Goal: Contribute content: Add original content to the website for others to see

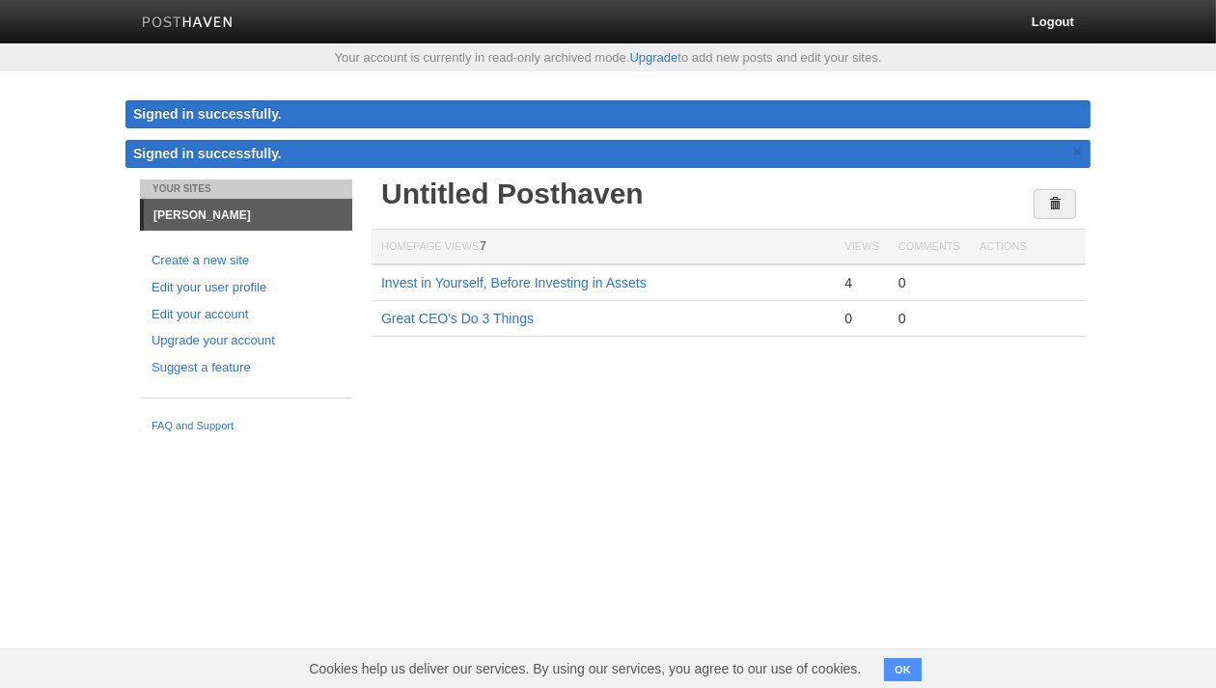
click at [672, 372] on div "Untitled Posthaven Homepage Views 7 Views Comments Actions Invest in Yourself, …" at bounding box center [729, 287] width 724 height 214
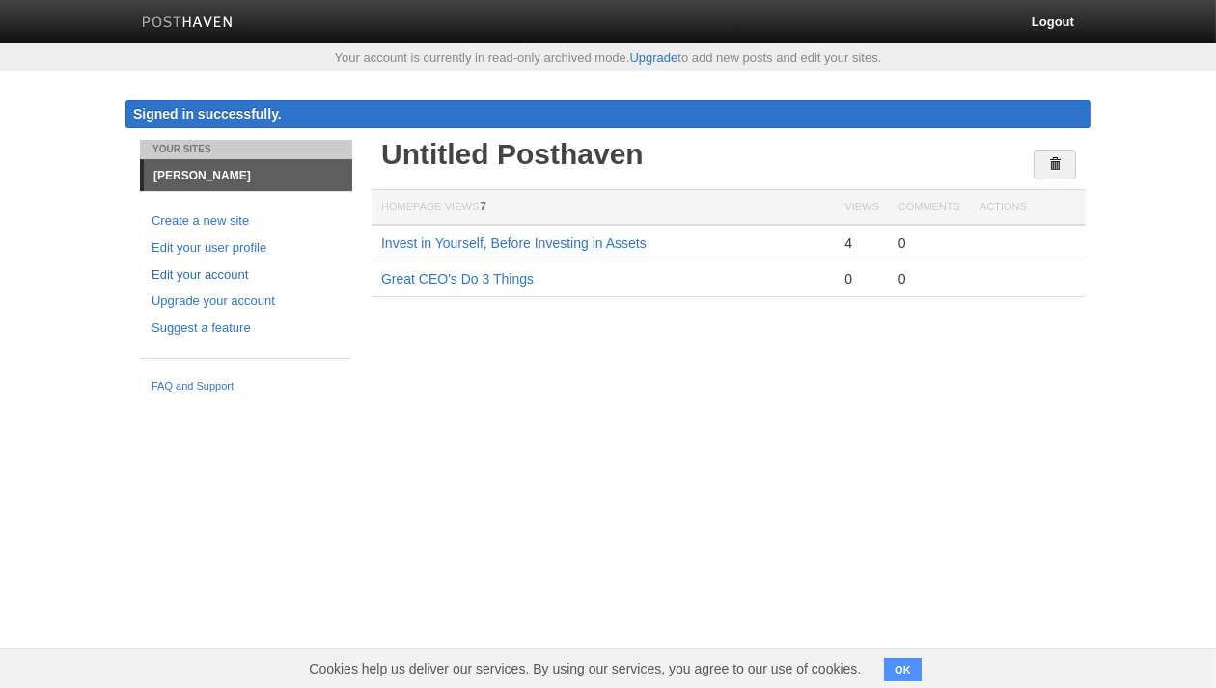
click at [212, 276] on link "Edit your account" at bounding box center [246, 275] width 189 height 20
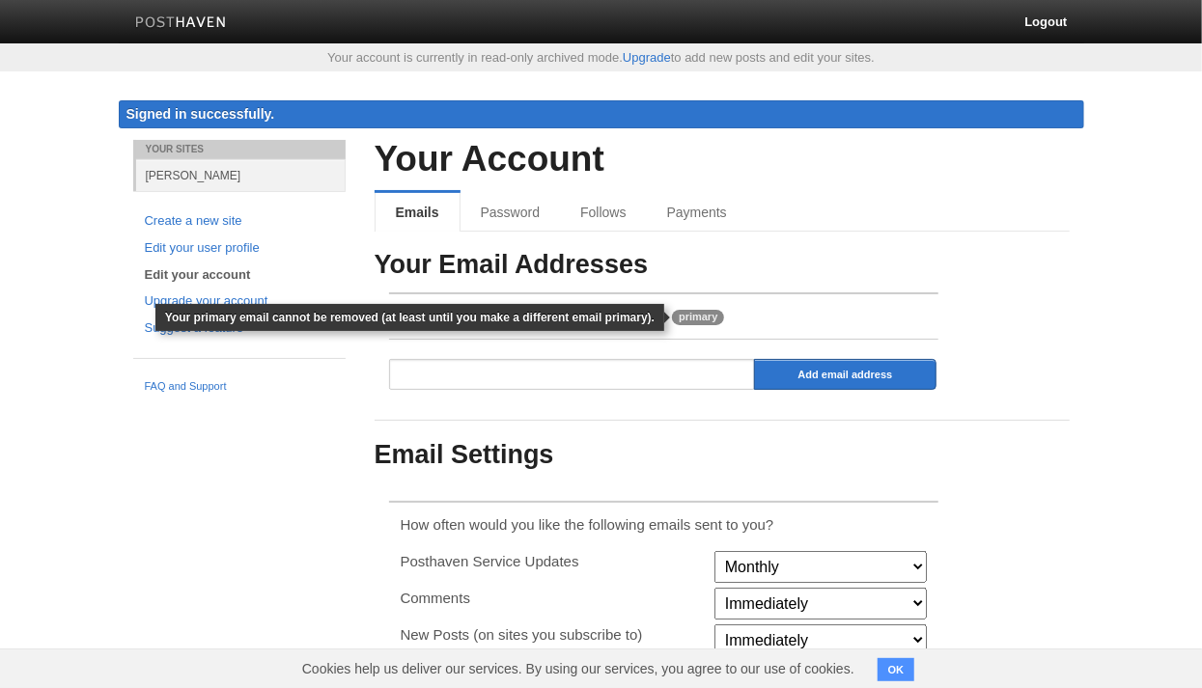
click at [672, 317] on span "primary" at bounding box center [698, 317] width 52 height 15
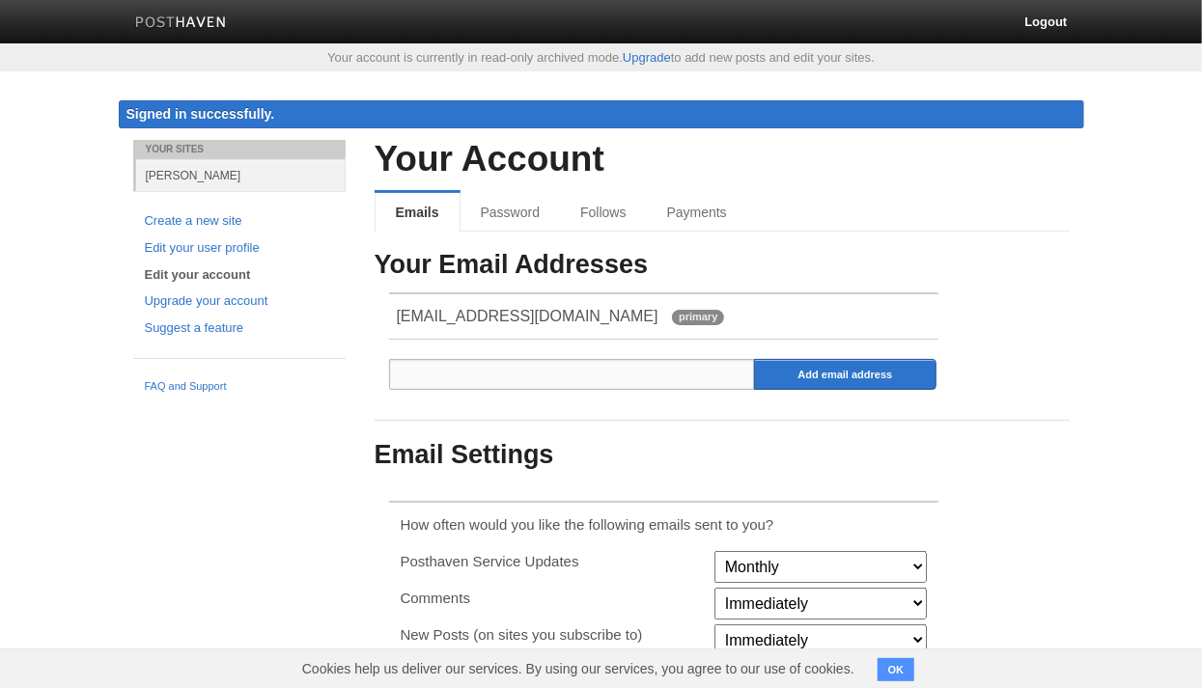
click at [443, 374] on input "email" at bounding box center [572, 374] width 367 height 31
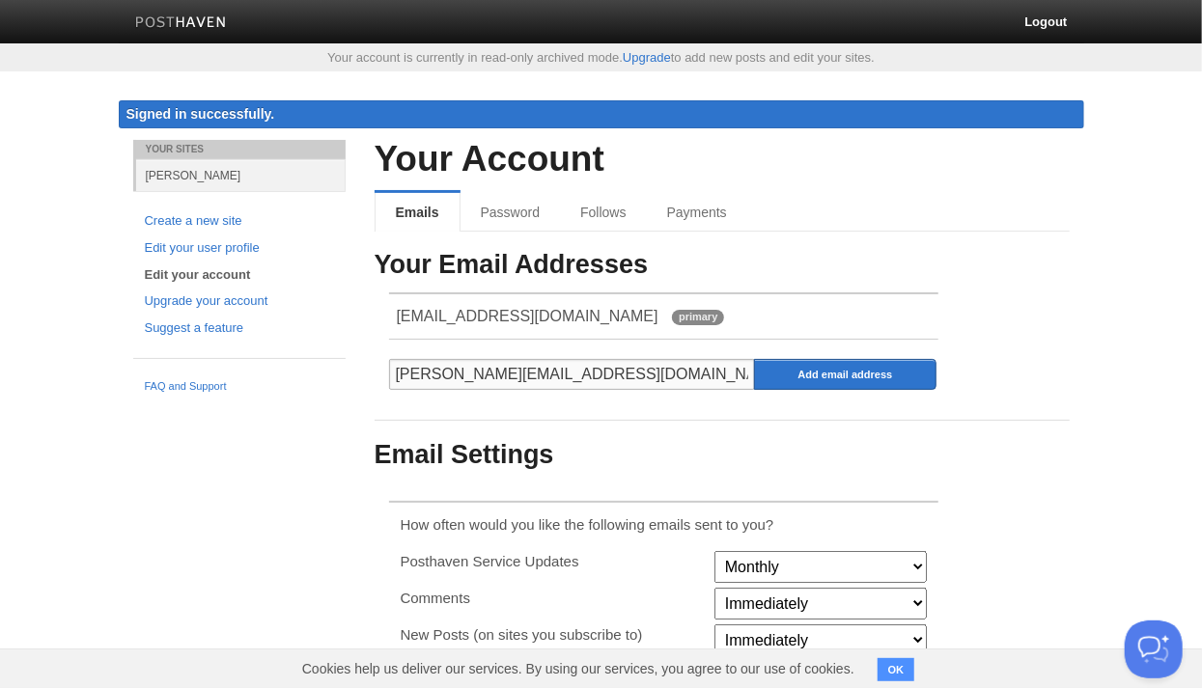
type input "[PERSON_NAME][EMAIL_ADDRESS][DOMAIN_NAME]"
click at [754, 359] on input "Add email address" at bounding box center [845, 374] width 183 height 31
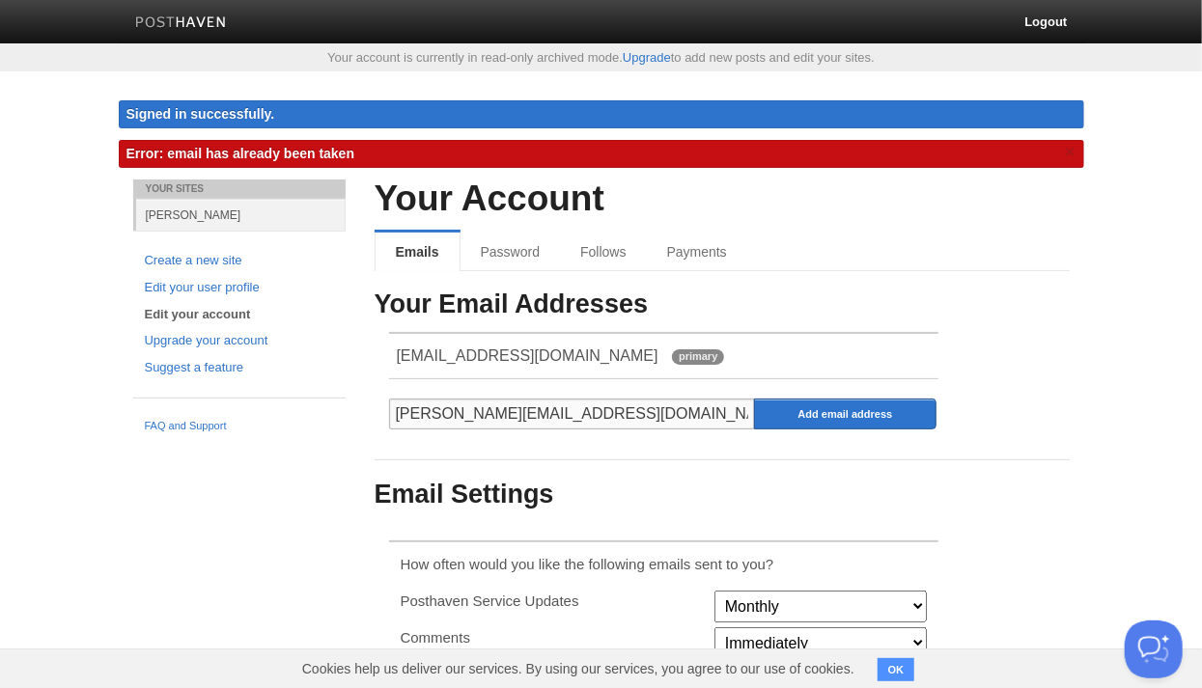
click at [603, 408] on input "[PERSON_NAME][EMAIL_ADDRESS][DOMAIN_NAME]" at bounding box center [572, 414] width 367 height 31
click at [735, 273] on div "Your Account Emails Password Follows Payments Your Email Addresses alexbakerven…" at bounding box center [722, 535] width 695 height 711
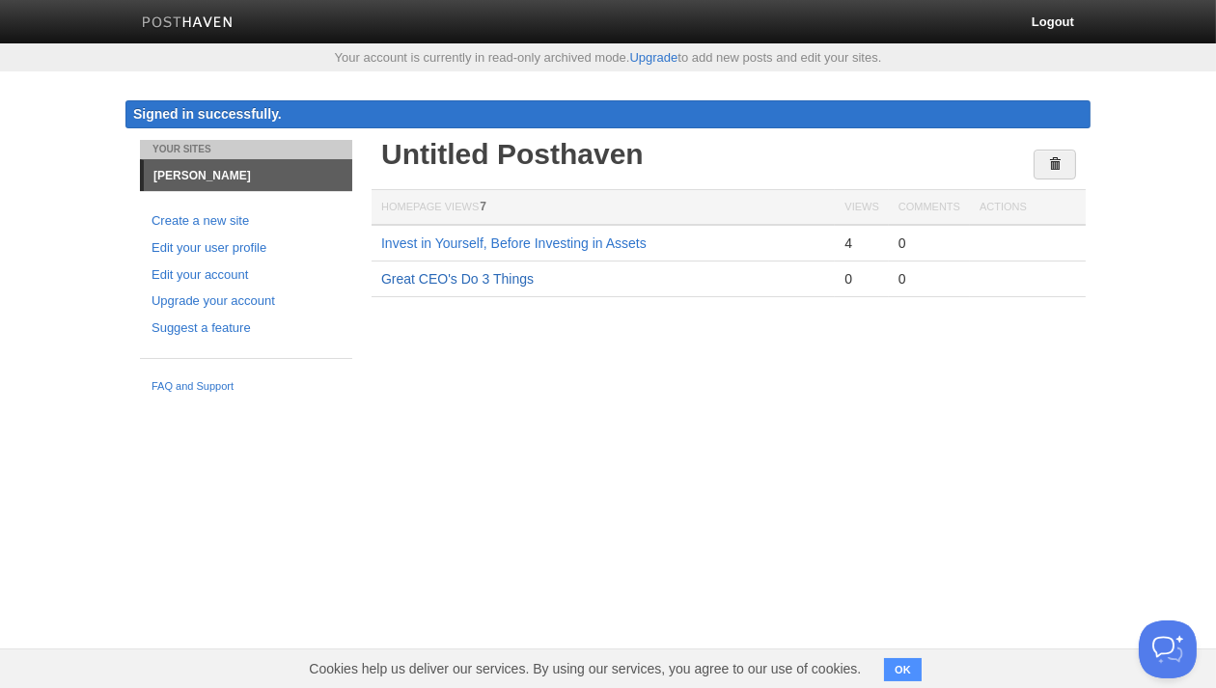
click at [505, 276] on link "Great CEO's Do 3 Things" at bounding box center [457, 278] width 153 height 15
click at [591, 403] on html "Logout Your account is currently in read-only archived mode. Upgrade to add new…" at bounding box center [608, 201] width 1216 height 403
click at [916, 662] on button "OK" at bounding box center [903, 669] width 38 height 23
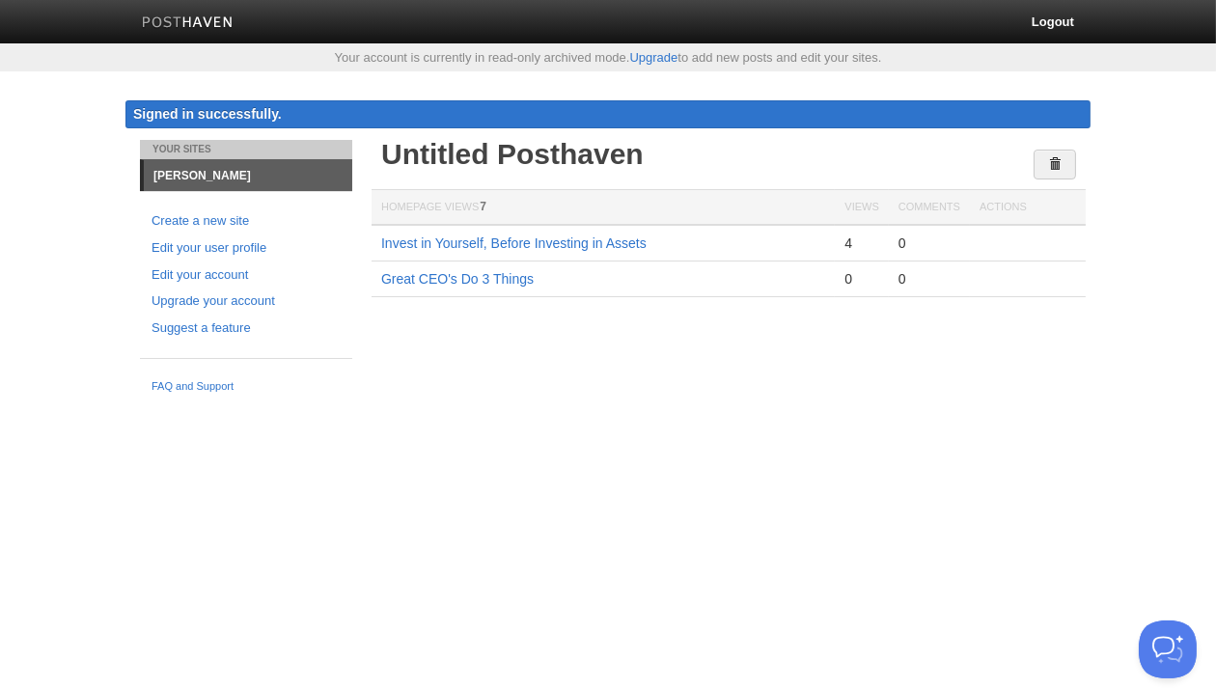
click at [608, 403] on html "Logout Your account is currently in read-only archived mode. Upgrade to add new…" at bounding box center [608, 201] width 1216 height 403
click at [223, 305] on link "Upgrade your account" at bounding box center [246, 302] width 189 height 20
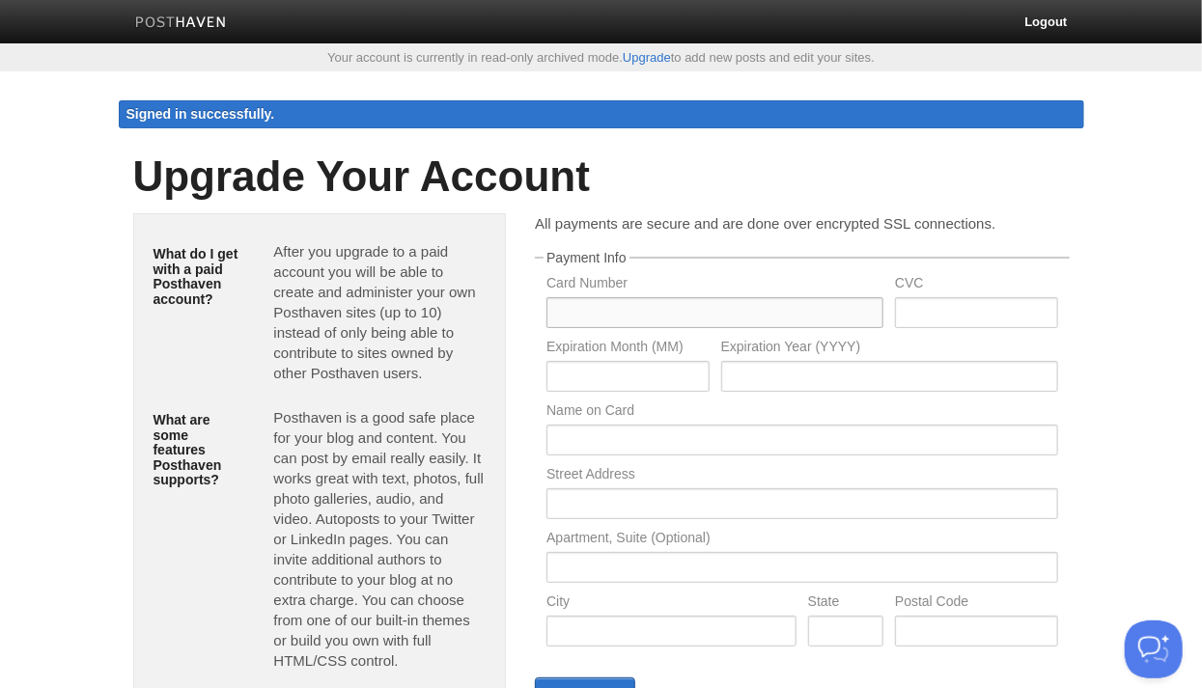
click at [690, 315] on input "text" at bounding box center [714, 312] width 337 height 31
type input "5236860002905315"
type input "784"
type input "09"
type input "2028"
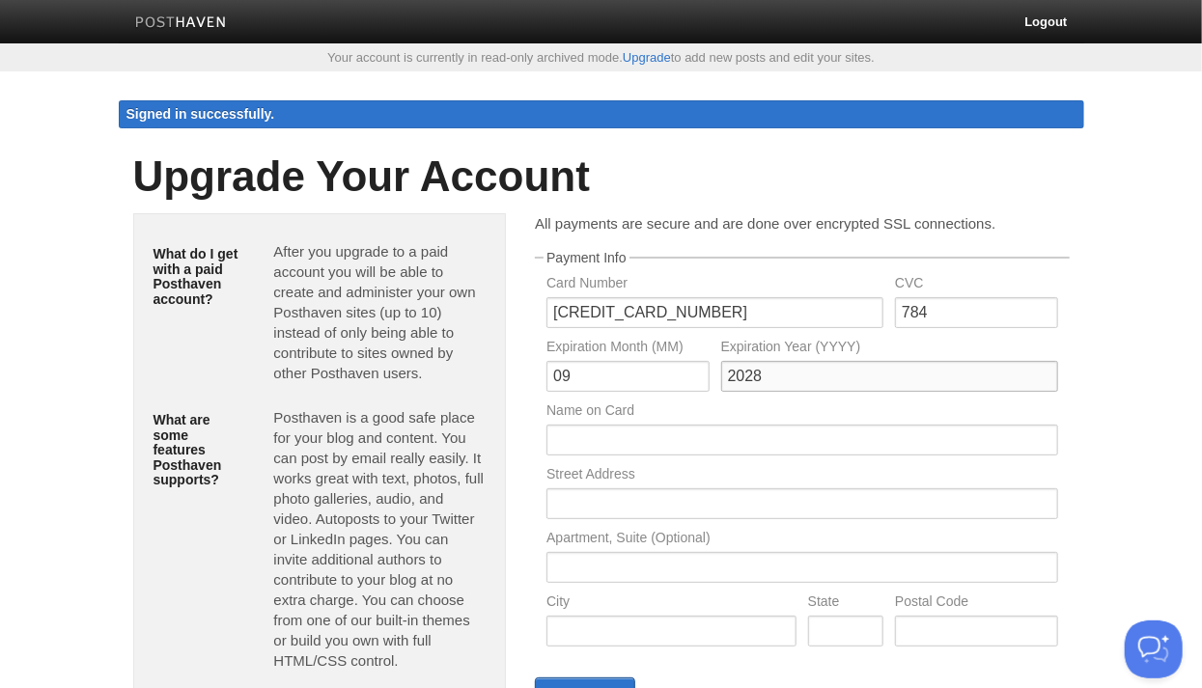
type input "Alex Baker"
click at [729, 507] on input "text" at bounding box center [801, 503] width 511 height 31
type input "311 Bowie Street"
type input "Austin"
type input "TX"
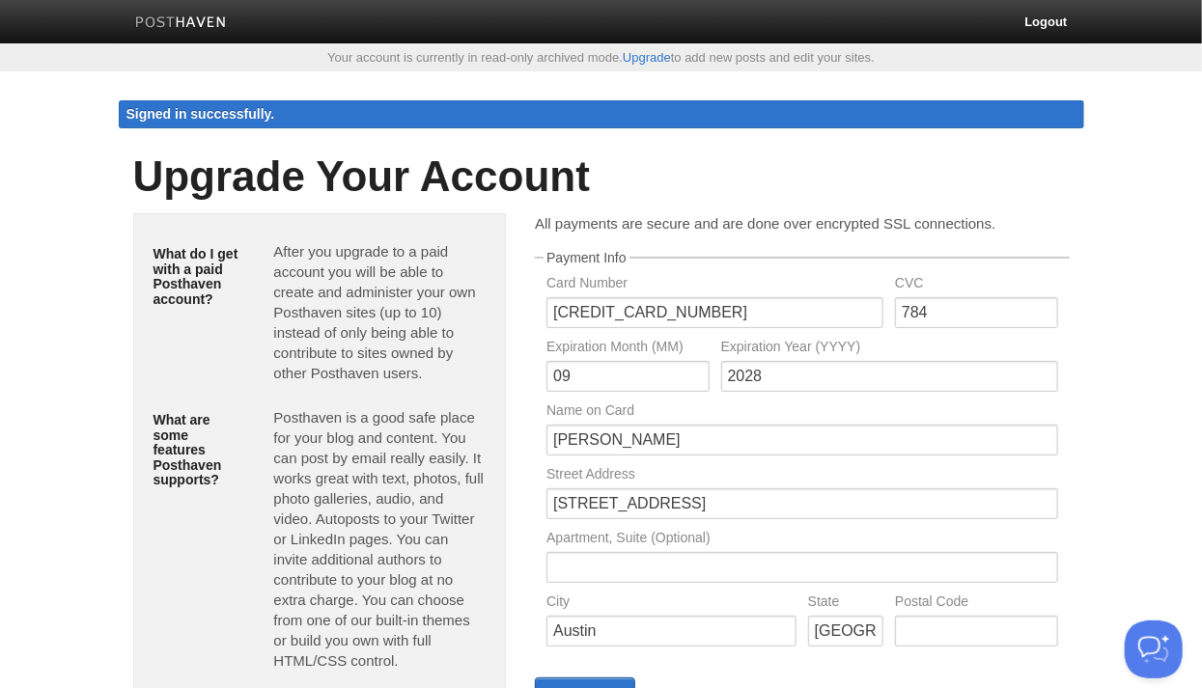
type input "78703"
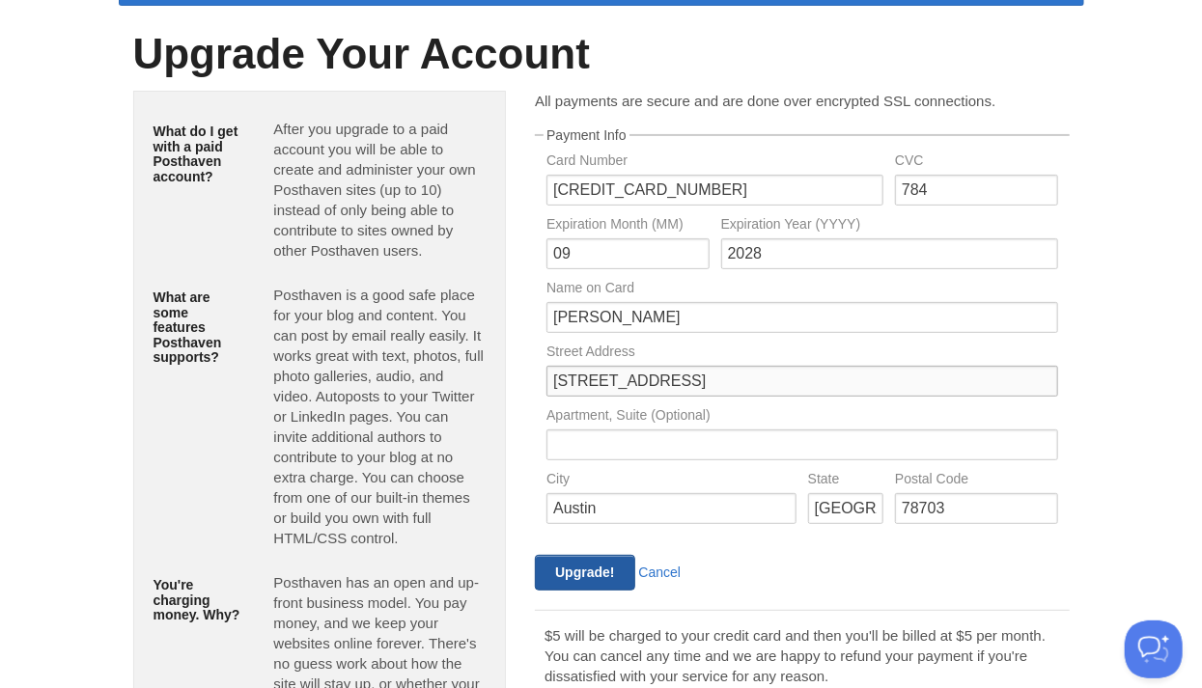
scroll to position [197, 0]
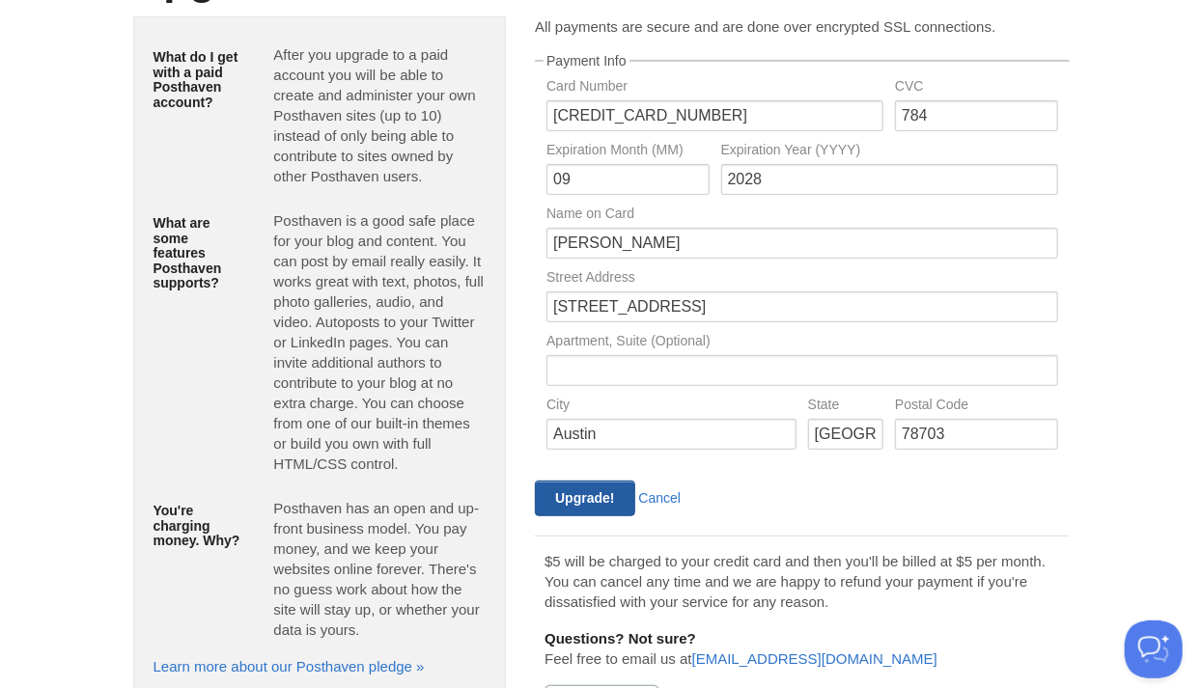
click at [585, 501] on input "Upgrade!" at bounding box center [584, 499] width 99 height 36
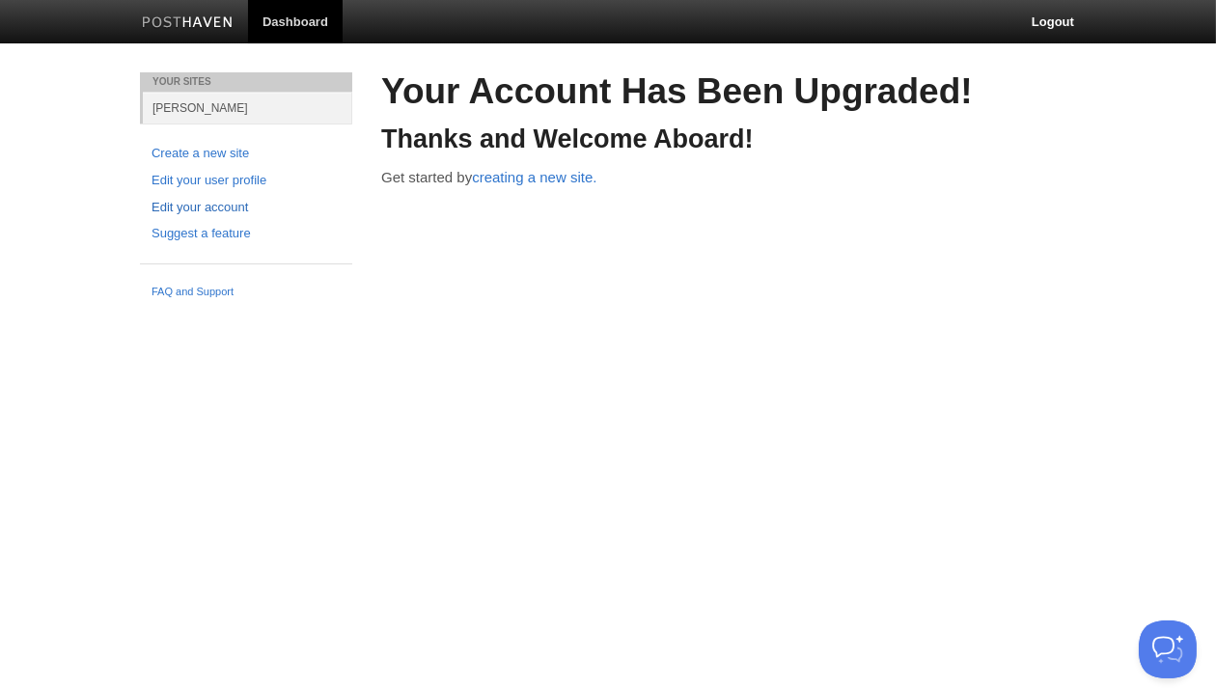
click at [208, 206] on link "Edit your account" at bounding box center [246, 208] width 189 height 20
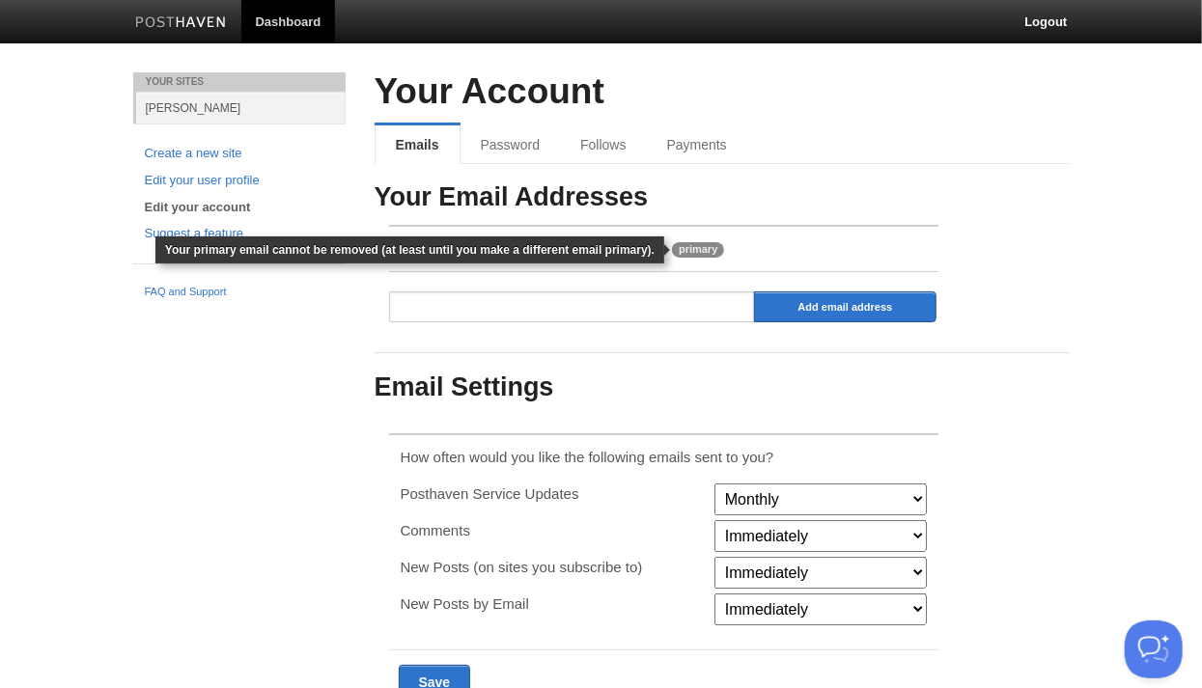
click at [672, 242] on span "primary" at bounding box center [698, 249] width 52 height 15
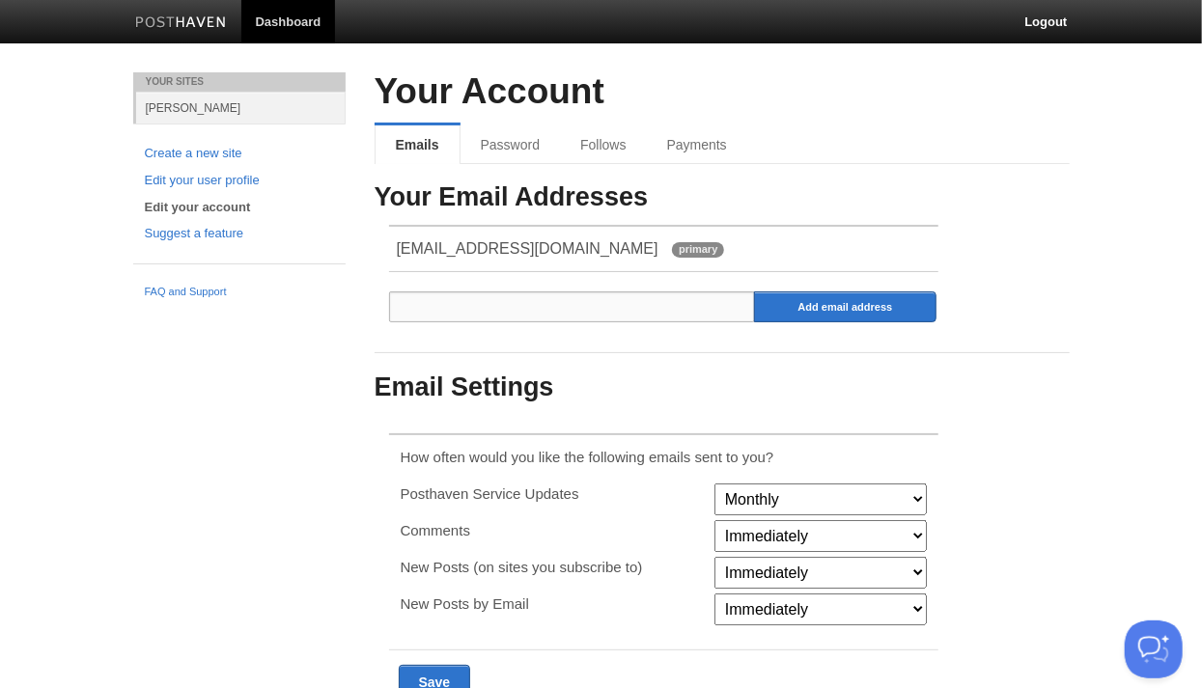
click at [605, 300] on input "email" at bounding box center [572, 307] width 367 height 31
type input "[PERSON_NAME][EMAIL_ADDRESS][DOMAIN_NAME]"
click at [887, 296] on input "Add email address" at bounding box center [845, 307] width 183 height 31
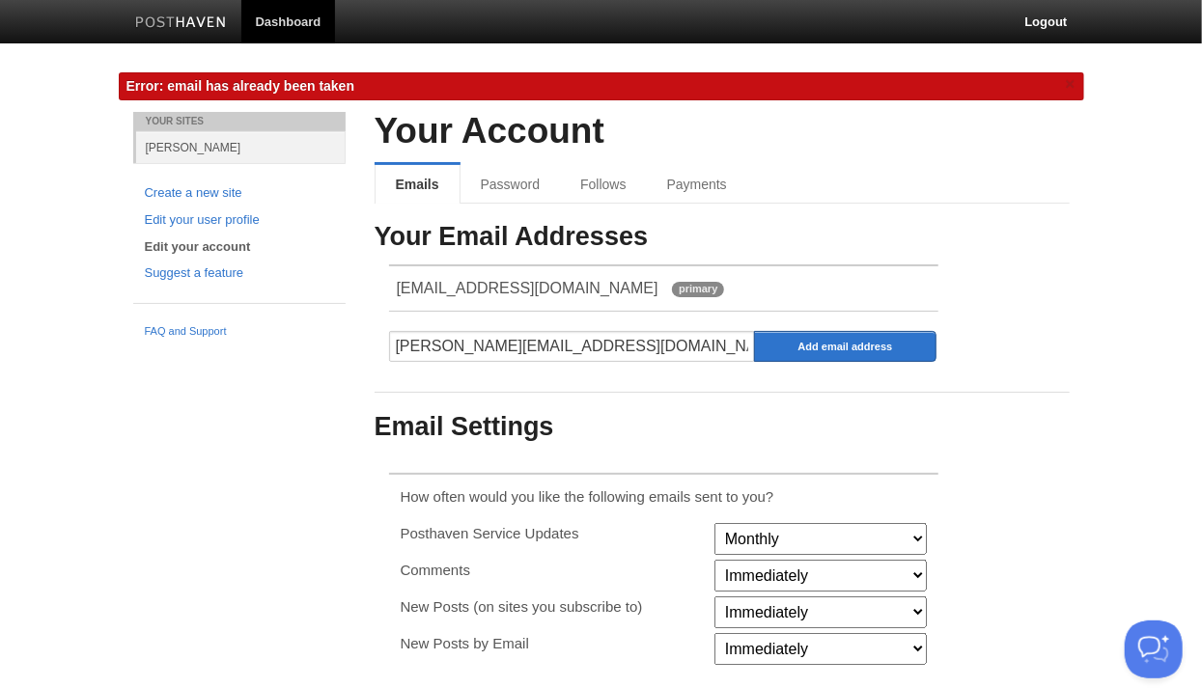
click at [854, 250] on div "Your Email Addresses [EMAIL_ADDRESS][DOMAIN_NAME] primary [PERSON_NAME][EMAIL_A…" at bounding box center [722, 523] width 695 height 600
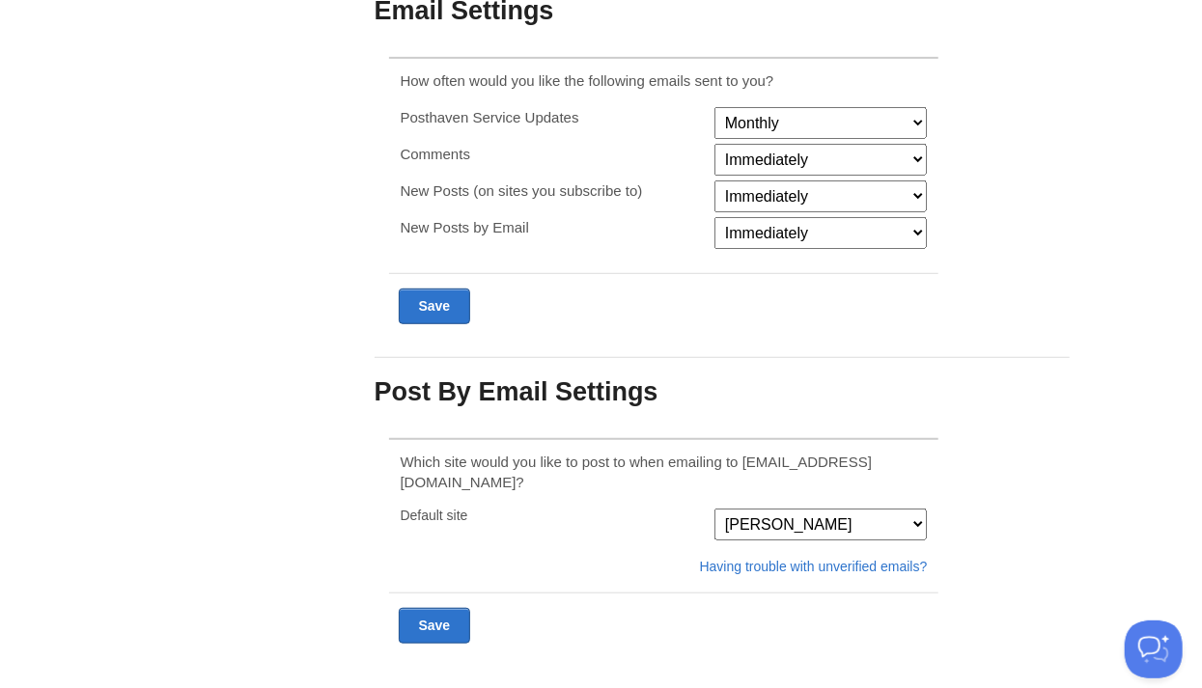
click at [760, 113] on select "Monthly Never" at bounding box center [820, 123] width 212 height 32
select select "never"
click at [714, 107] on select "Monthly Never" at bounding box center [820, 123] width 212 height 32
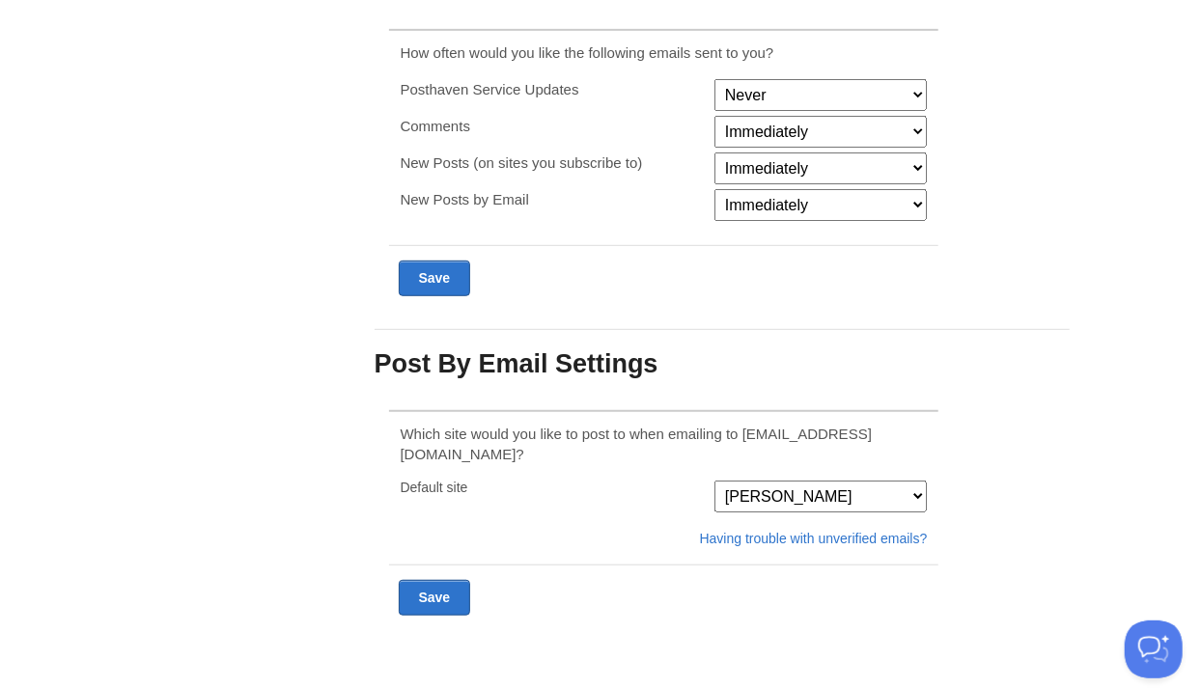
scroll to position [377, 0]
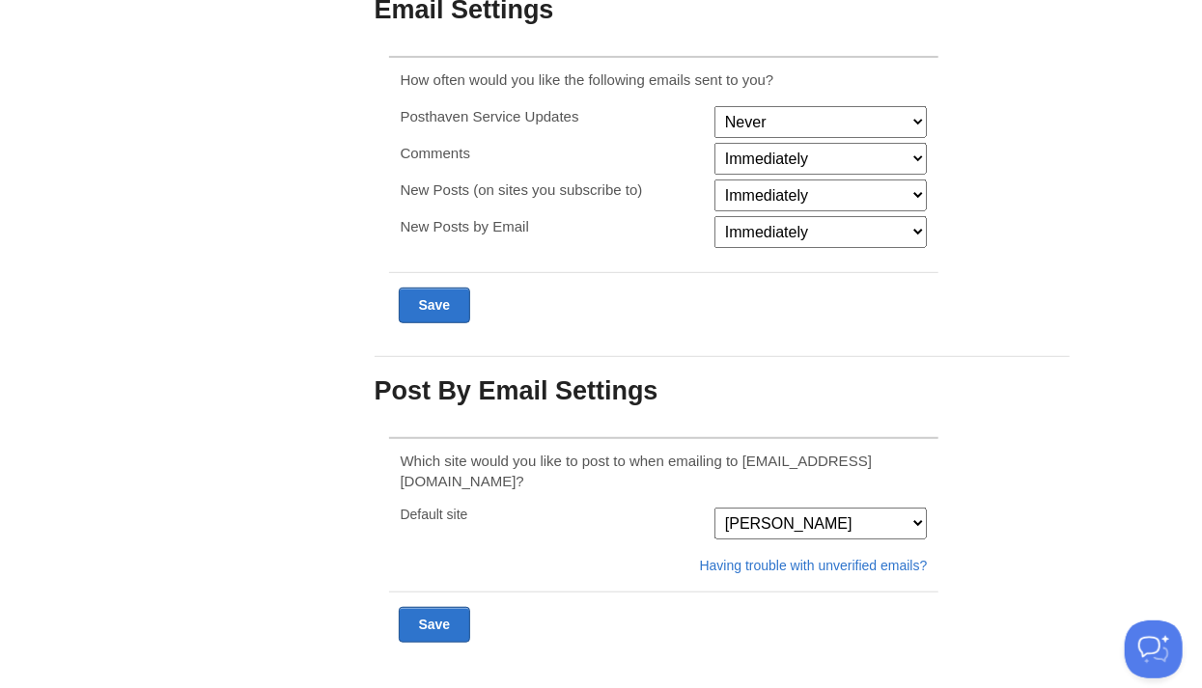
click at [643, 257] on form "How often would you like the following emails sent to you? Posthaven Service Up…" at bounding box center [664, 197] width 550 height 282
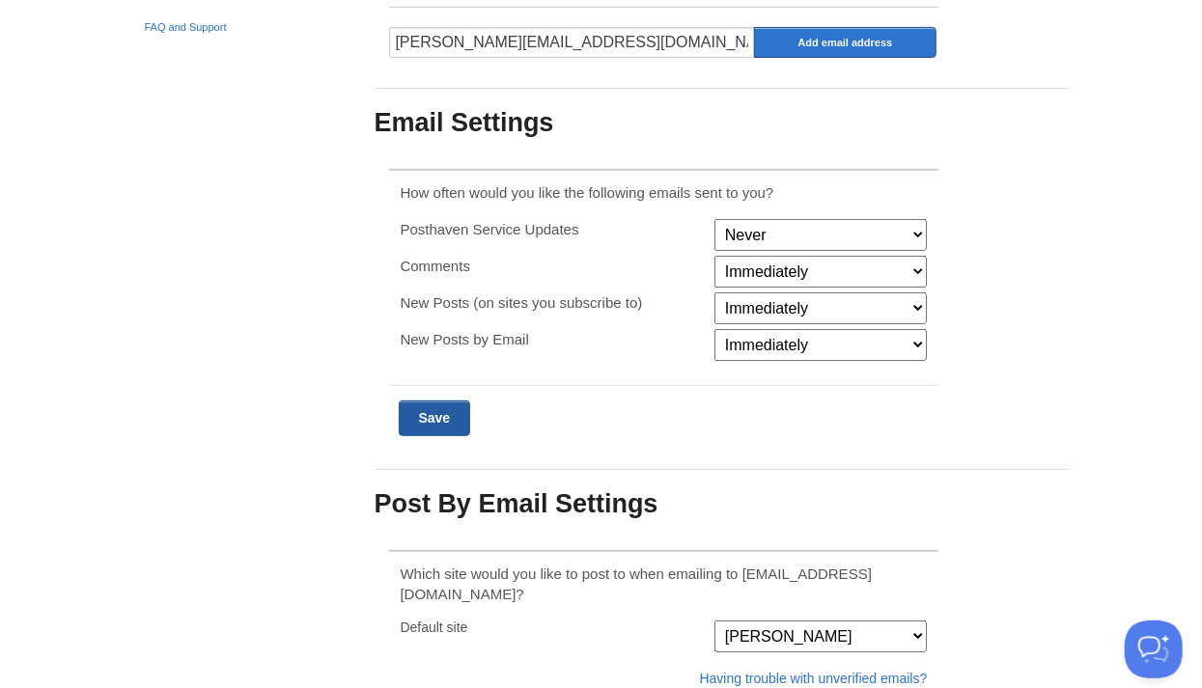
click at [427, 419] on input "Submit" at bounding box center [435, 419] width 72 height 36
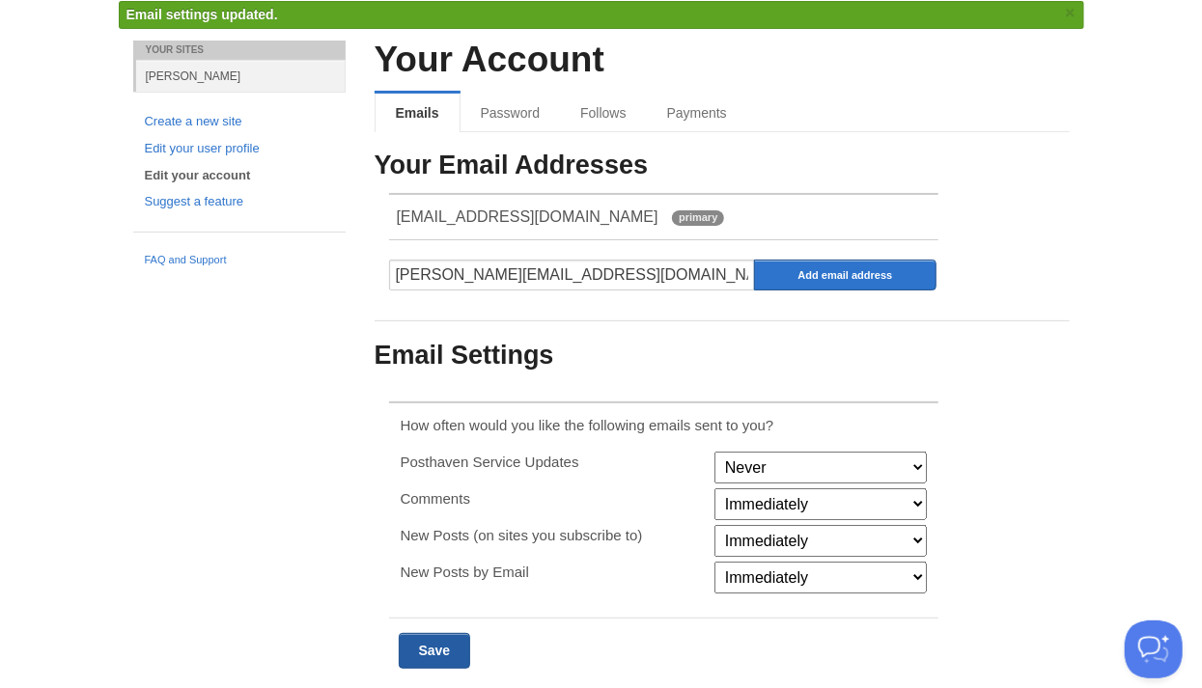
scroll to position [0, 0]
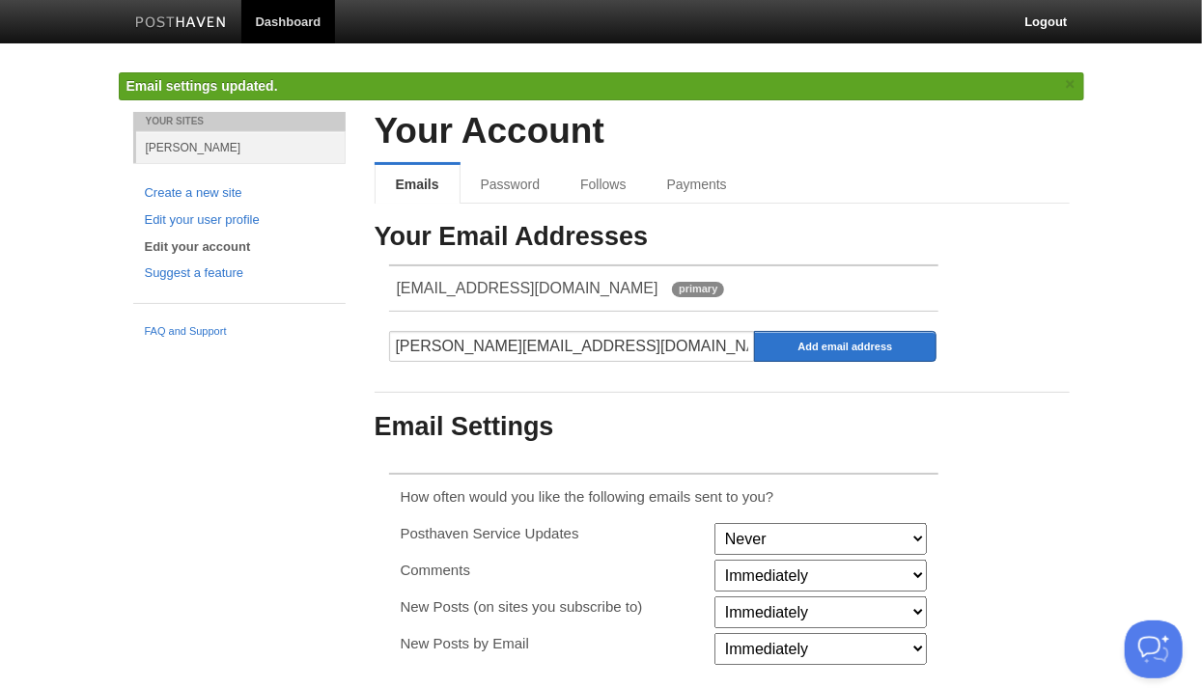
click at [665, 413] on h3 "Email Settings" at bounding box center [722, 427] width 695 height 29
click at [854, 195] on dl "Emails Password Follows Payments" at bounding box center [722, 184] width 695 height 39
click at [1050, 19] on link "Logout" at bounding box center [1045, 21] width 71 height 43
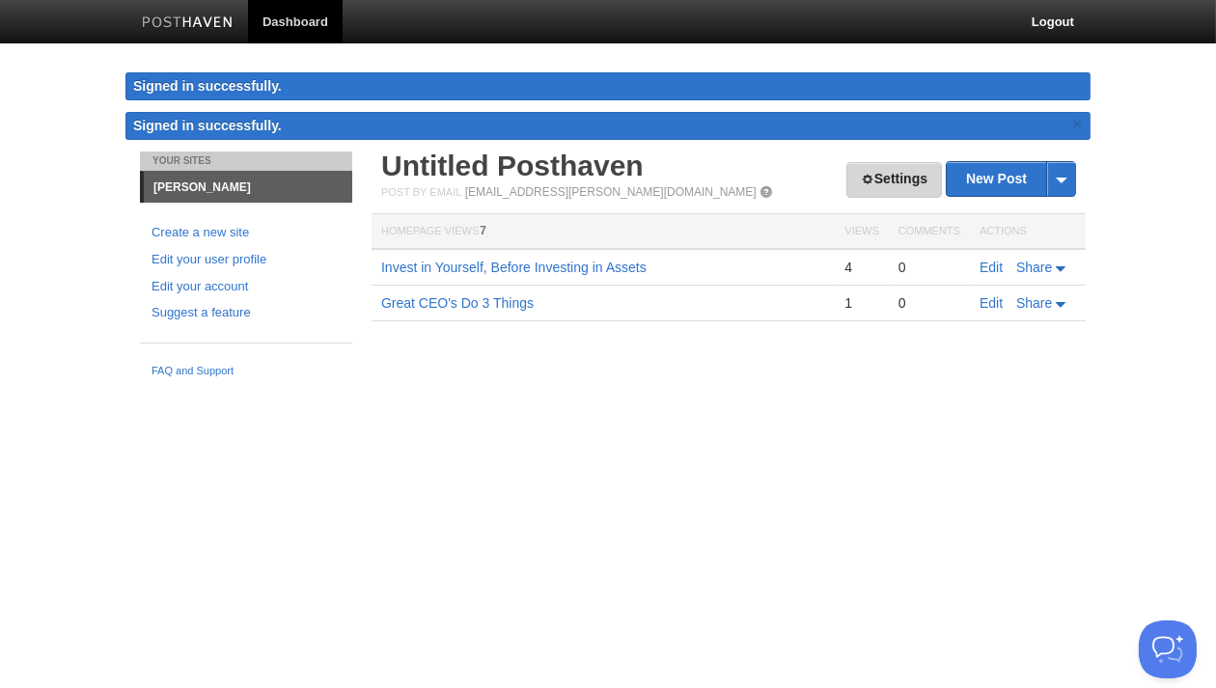
click at [904, 169] on link "Settings" at bounding box center [895, 180] width 96 height 36
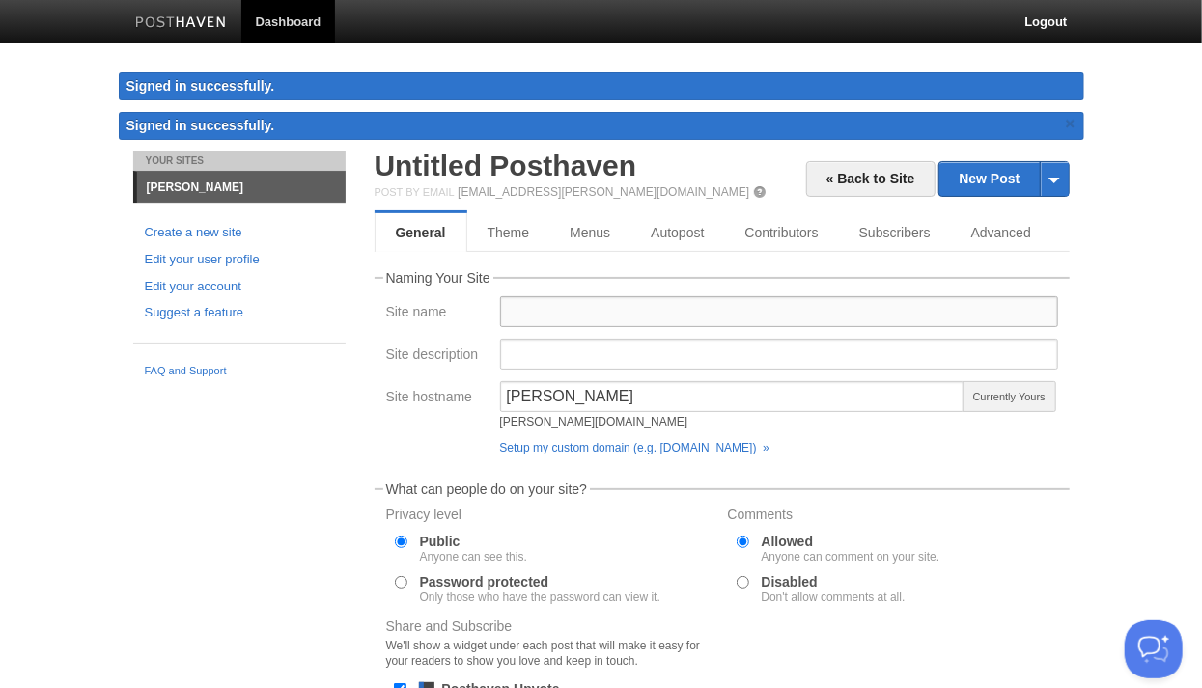
click at [668, 306] on input "Site name" at bounding box center [779, 311] width 558 height 31
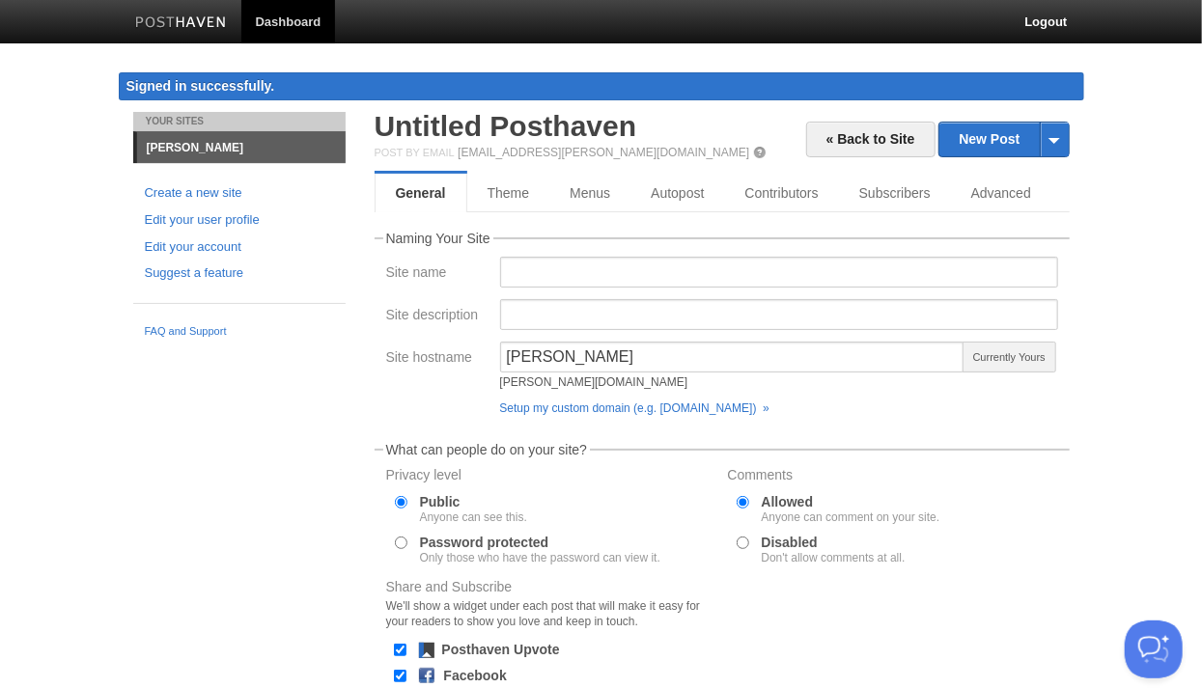
click at [409, 433] on form "Naming Your Site Site name Site description Site hostname baker baker.posthaven…" at bounding box center [722, 536] width 695 height 609
click at [547, 266] on input "Site name" at bounding box center [779, 272] width 558 height 31
type input "T"
type input "Side Note"
click at [538, 318] on input "Site description" at bounding box center [779, 314] width 558 height 31
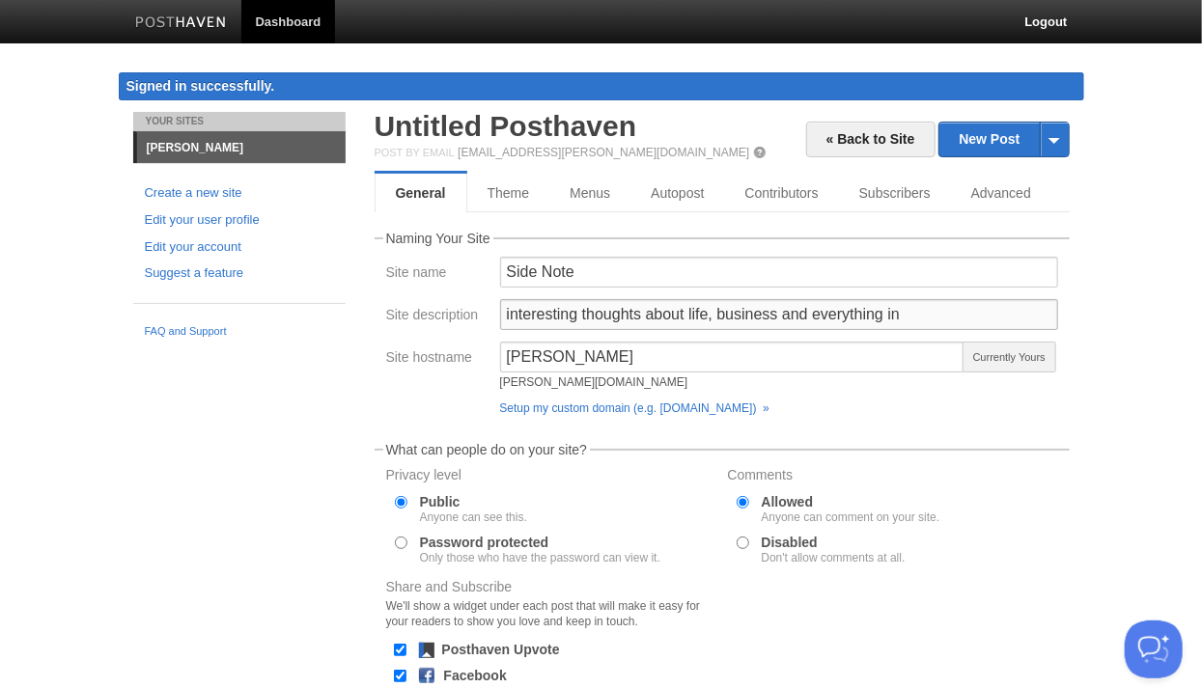
type input "interesting thoughts about life, business and everything in"
click at [538, 318] on input "interesting thoughts about life, business and everything in" at bounding box center [779, 314] width 558 height 31
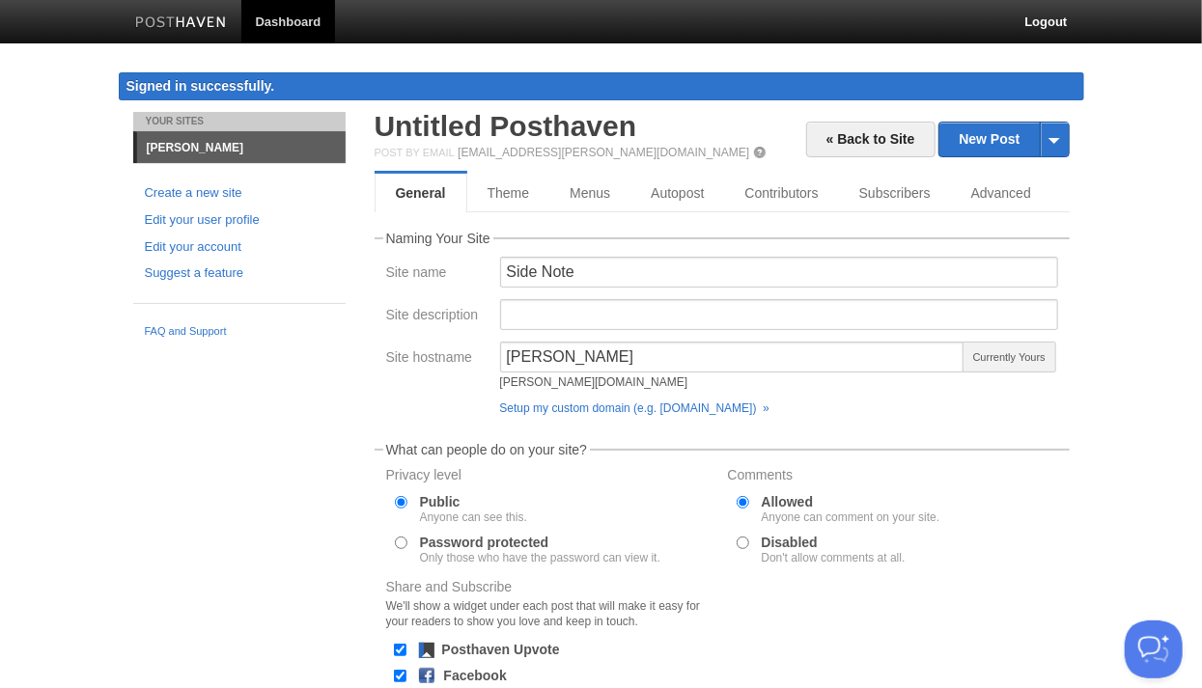
click at [852, 451] on fieldset "What can people do on your site? Privacy level Public Anyone can see this. Pass…" at bounding box center [722, 593] width 695 height 300
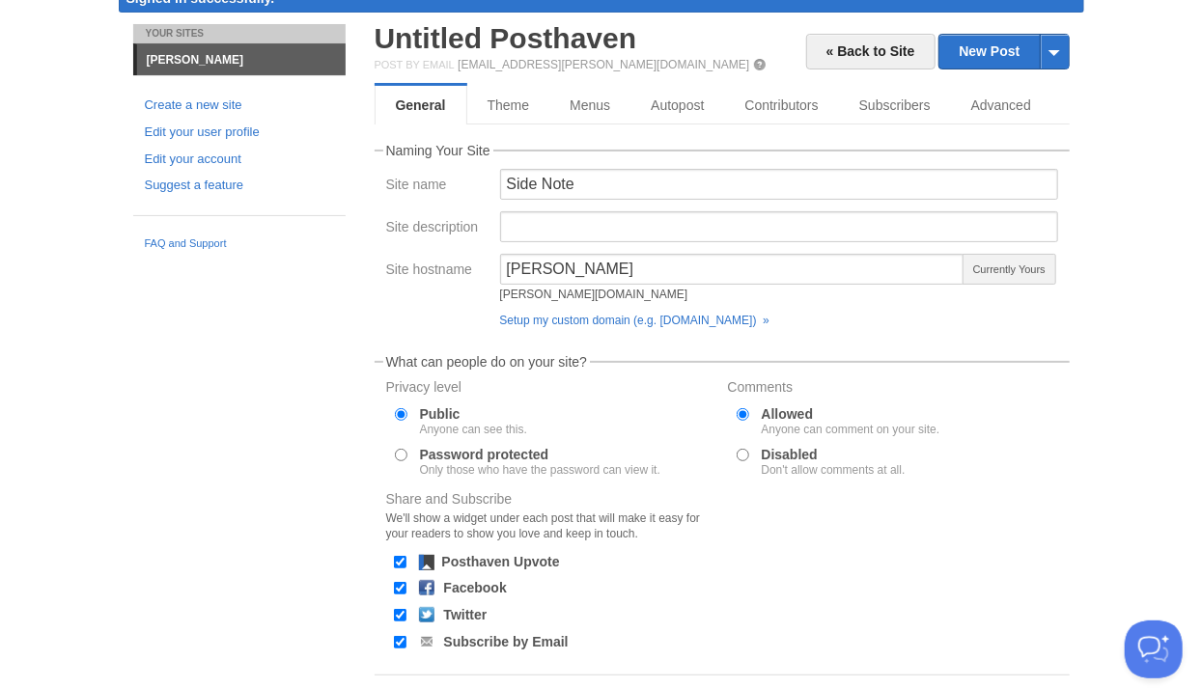
scroll to position [181, 0]
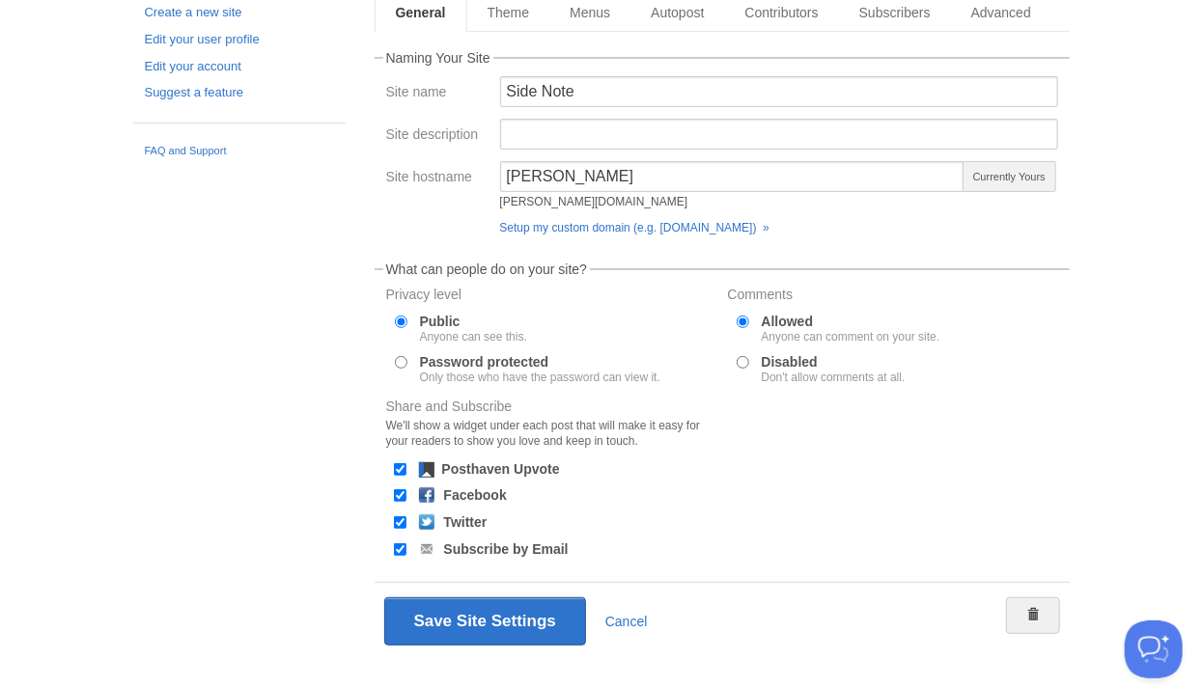
click at [400, 493] on input "Facebook" at bounding box center [400, 495] width 13 height 13
checkbox input "true"
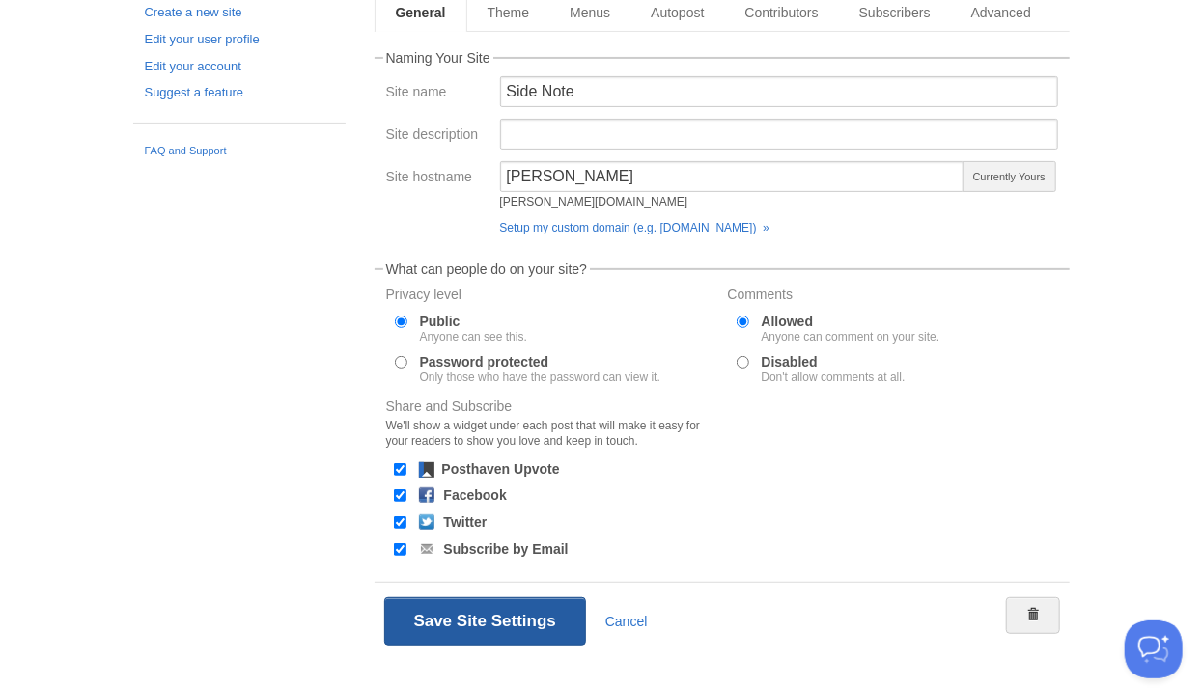
click at [457, 625] on button "Save Site Settings" at bounding box center [485, 622] width 202 height 48
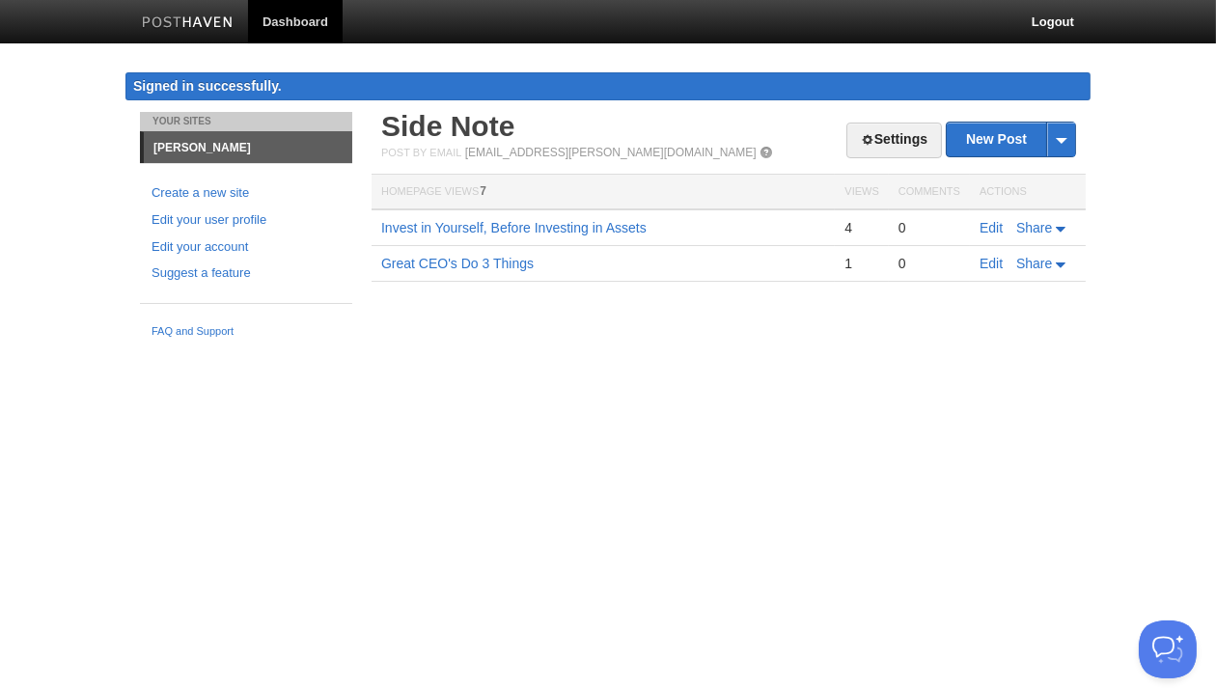
click at [745, 347] on html "Dashboard Logout Signed in successfully. Signed in successfully. × Updated site…" at bounding box center [608, 173] width 1216 height 347
click at [986, 138] on link "New Post" at bounding box center [1011, 140] width 128 height 34
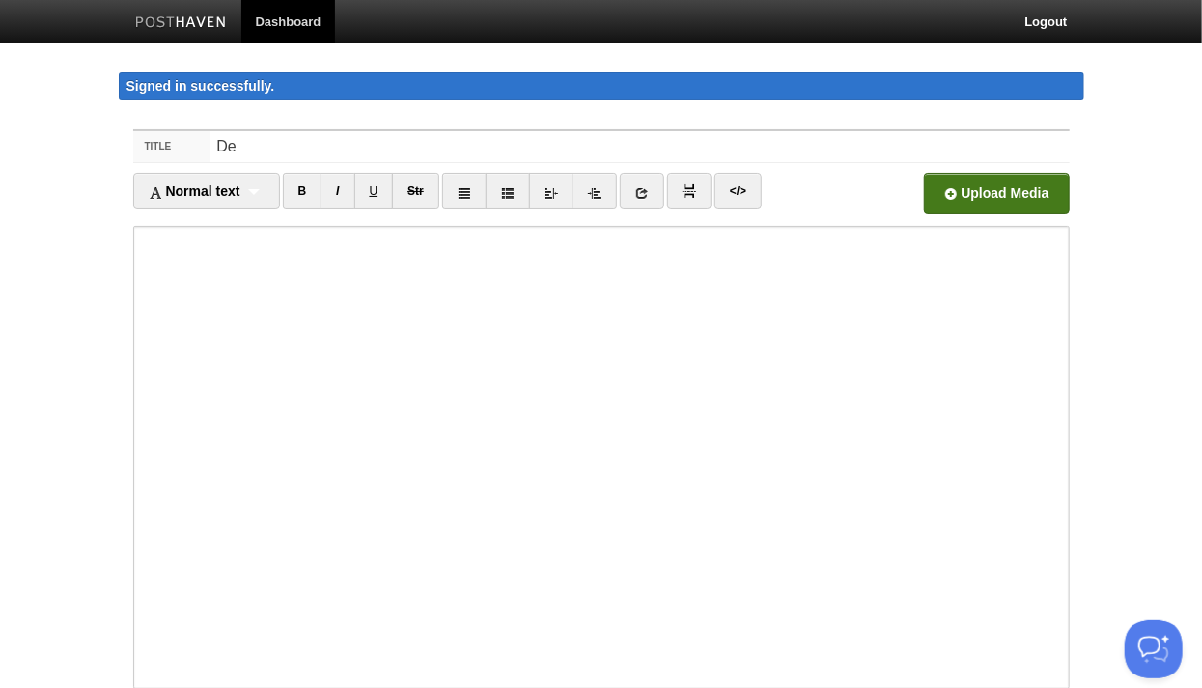
type input "D"
click at [289, 143] on input "Deciding on Your Next Career Move" at bounding box center [639, 146] width 858 height 31
type input "Deciding Your Next Career Move"
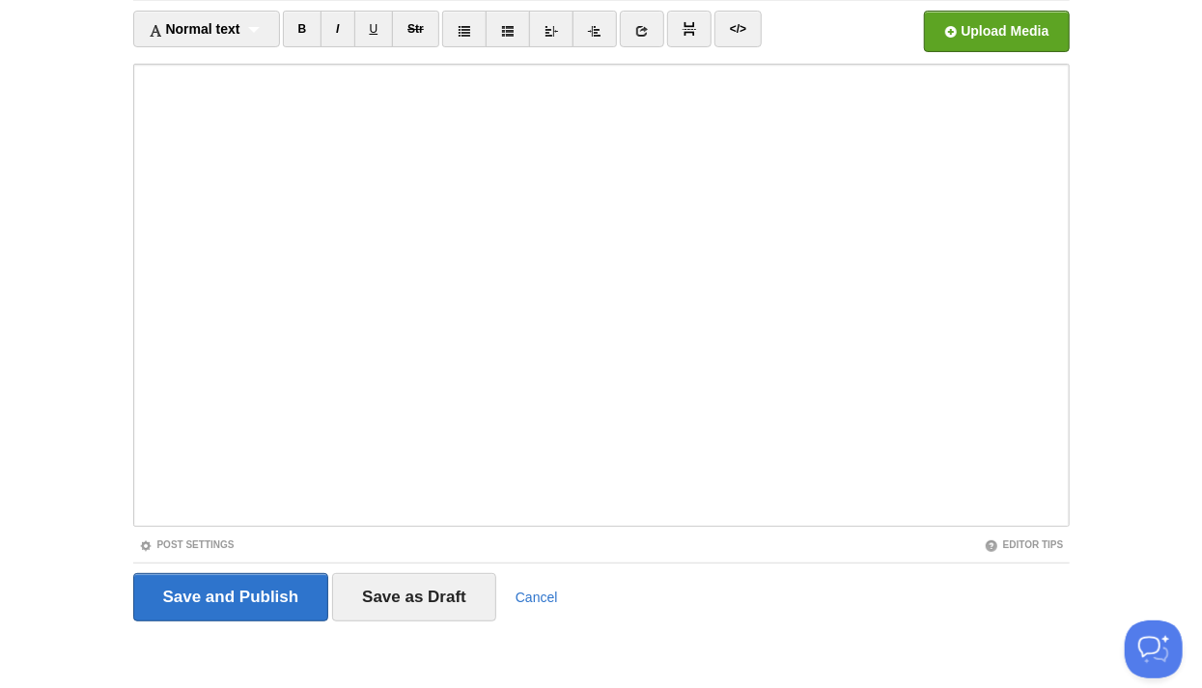
scroll to position [161, 0]
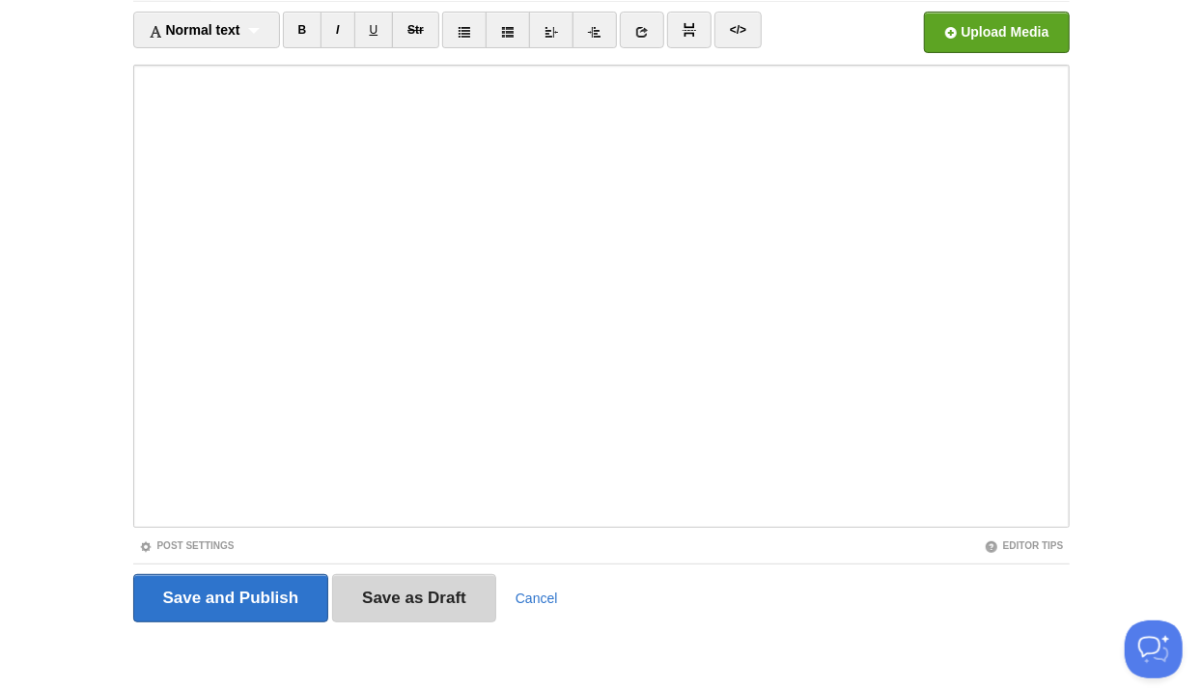
click at [434, 609] on input "Save as Draft" at bounding box center [414, 598] width 164 height 48
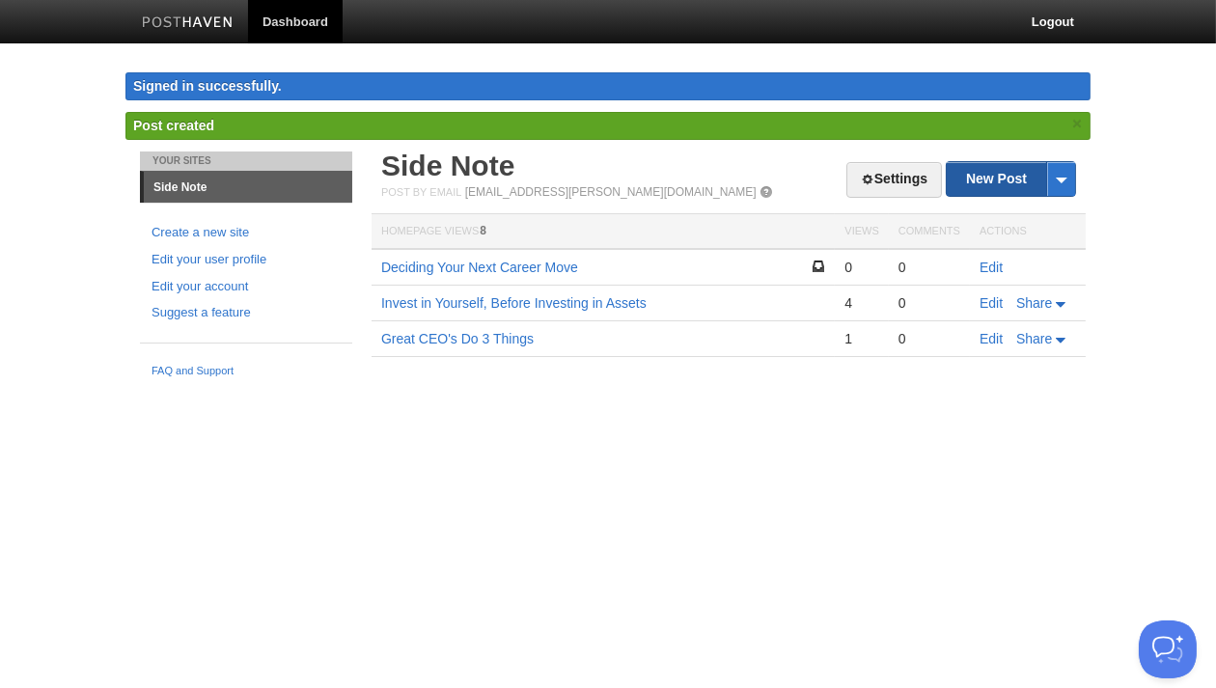
click at [995, 172] on link "New Post" at bounding box center [1011, 179] width 128 height 34
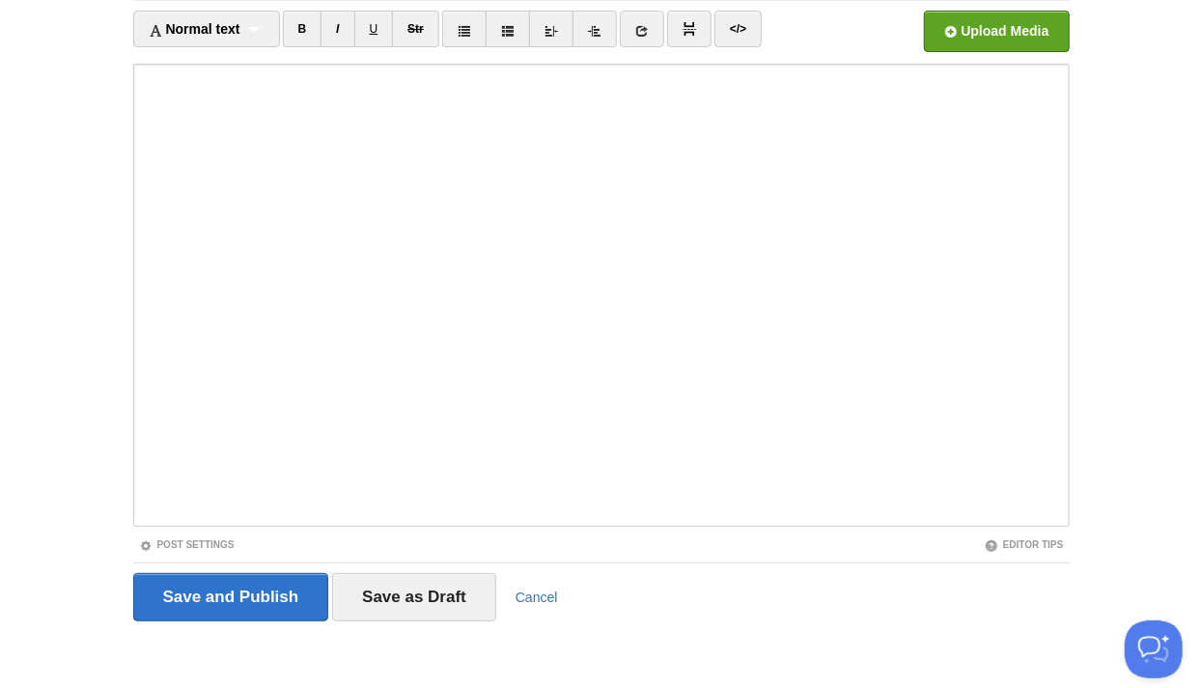
scroll to position [162, 0]
type input "Project Development Process"
click at [366, 593] on input "Save as Draft" at bounding box center [414, 597] width 164 height 48
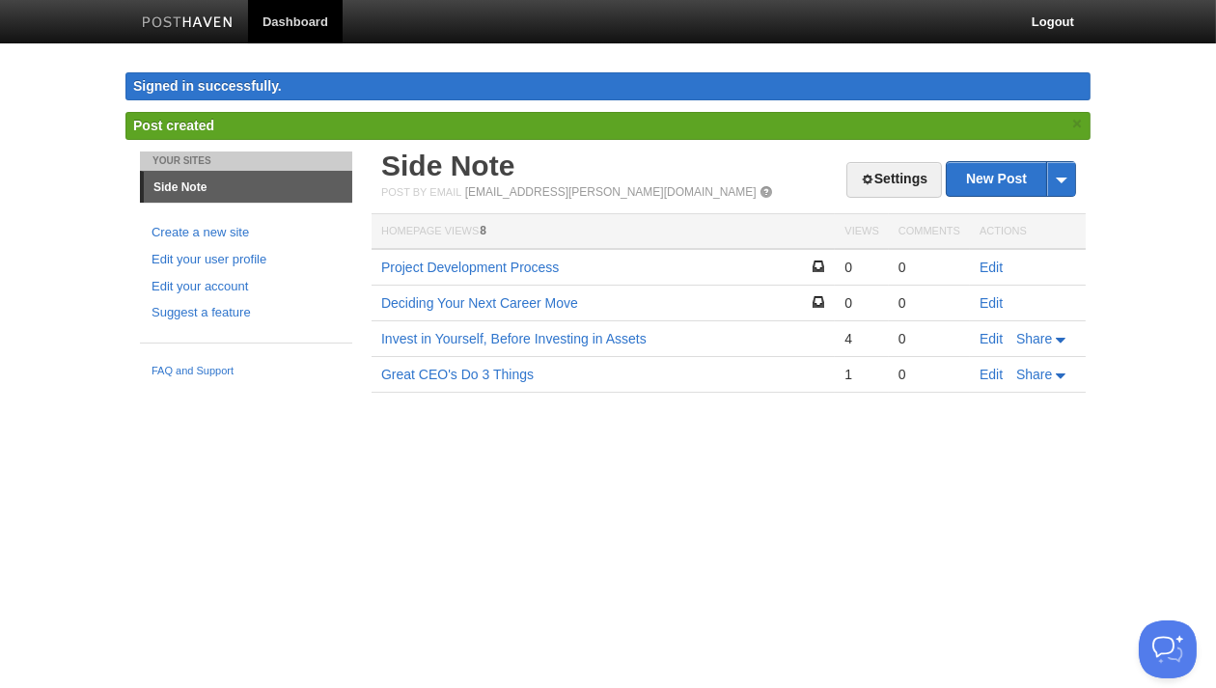
click at [762, 450] on html "Dashboard Logout Signed in successfully. Signed in successfully. × Updated site…" at bounding box center [608, 225] width 1216 height 450
click at [1006, 169] on link "New Post" at bounding box center [1011, 179] width 128 height 34
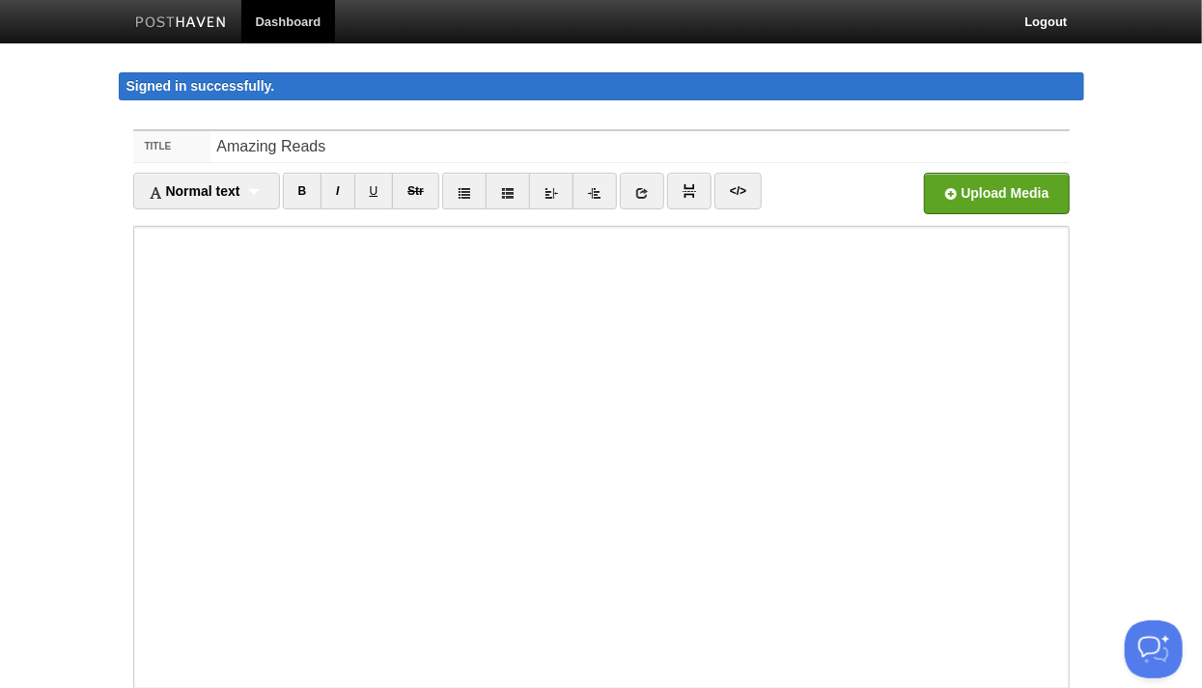
scroll to position [162, 0]
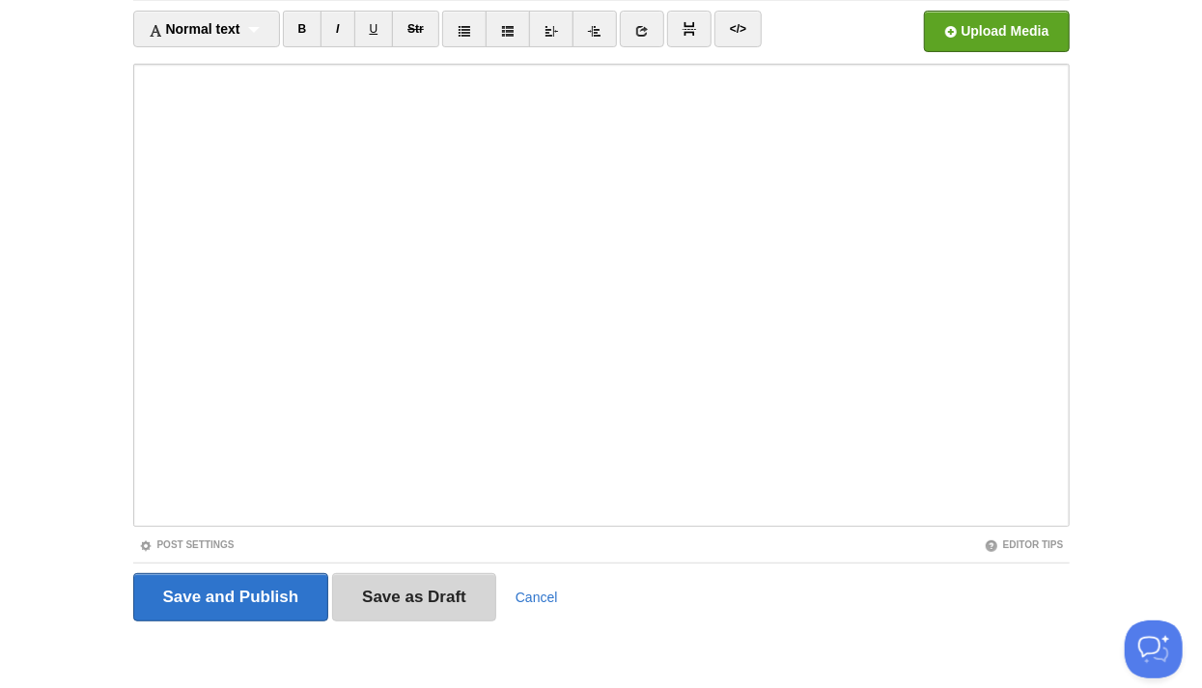
type input "Amazing Reads"
click at [431, 597] on input "Save as Draft" at bounding box center [414, 597] width 164 height 48
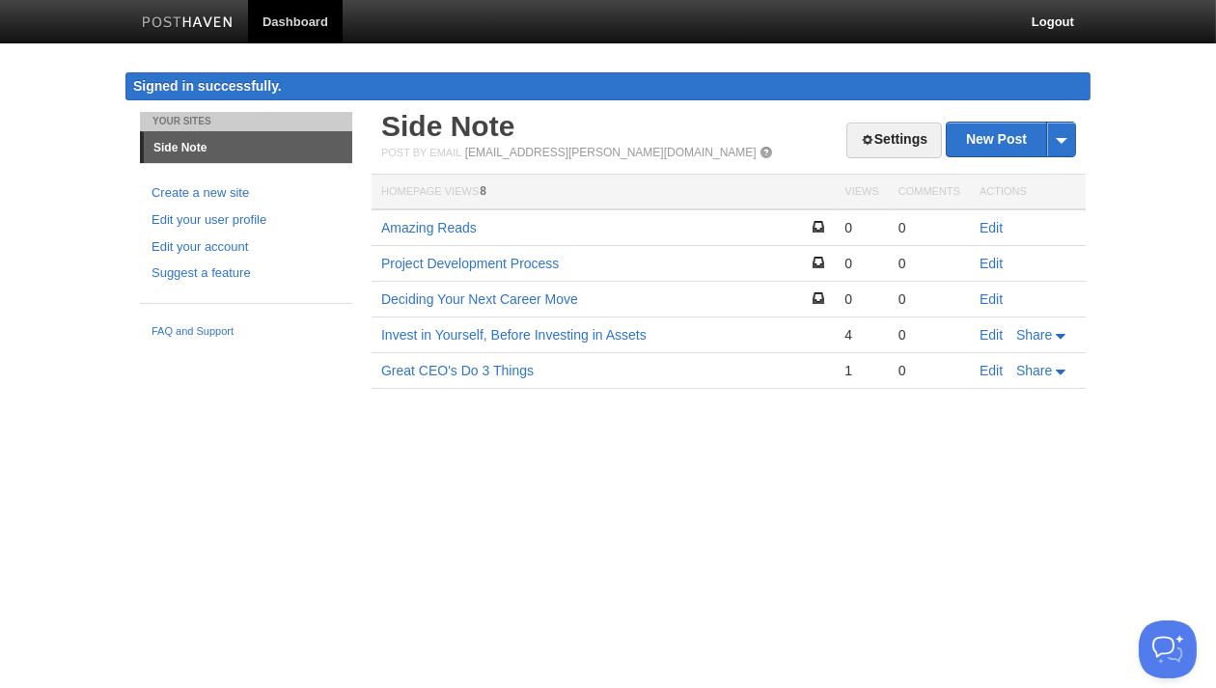
click at [469, 105] on div "Signed in successfully. Signed in successfully. × Updated site: Side Note × Pos…" at bounding box center [607, 92] width 965 height 40
click at [883, 135] on link "Settings" at bounding box center [895, 141] width 96 height 36
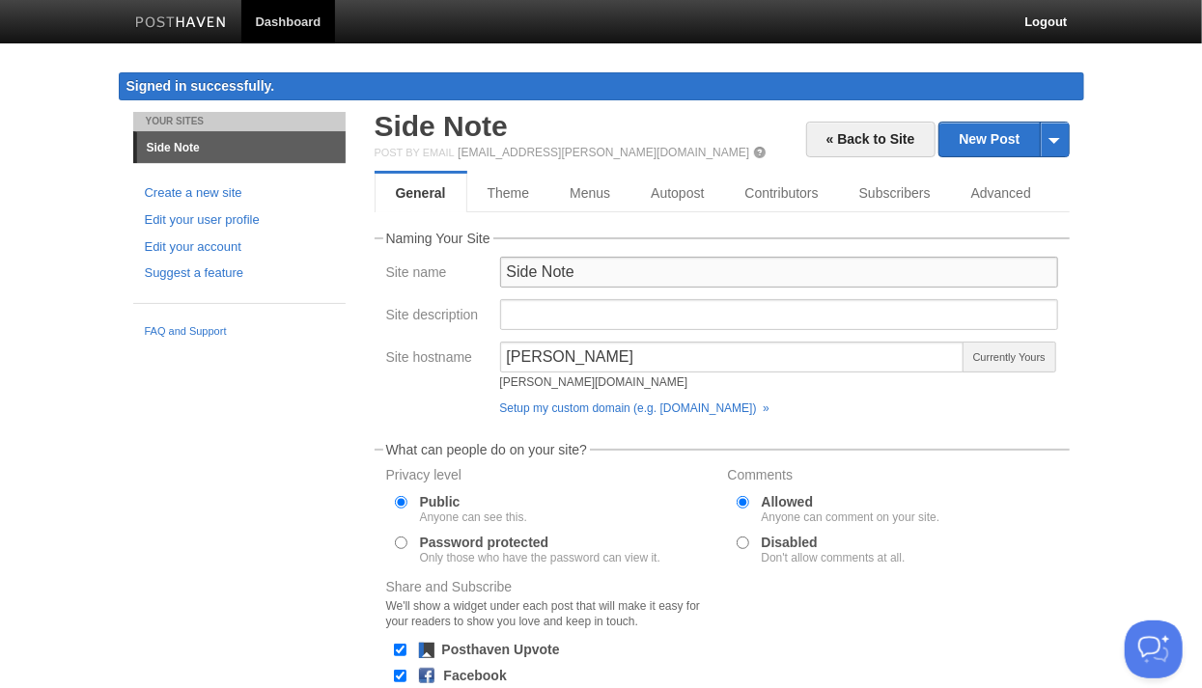
click at [585, 285] on input "Side Note" at bounding box center [779, 272] width 558 height 31
drag, startPoint x: 742, startPoint y: 267, endPoint x: 674, endPoint y: 271, distance: 68.6
click at [674, 271] on input "Student of Development (SoD)" at bounding box center [779, 272] width 558 height 31
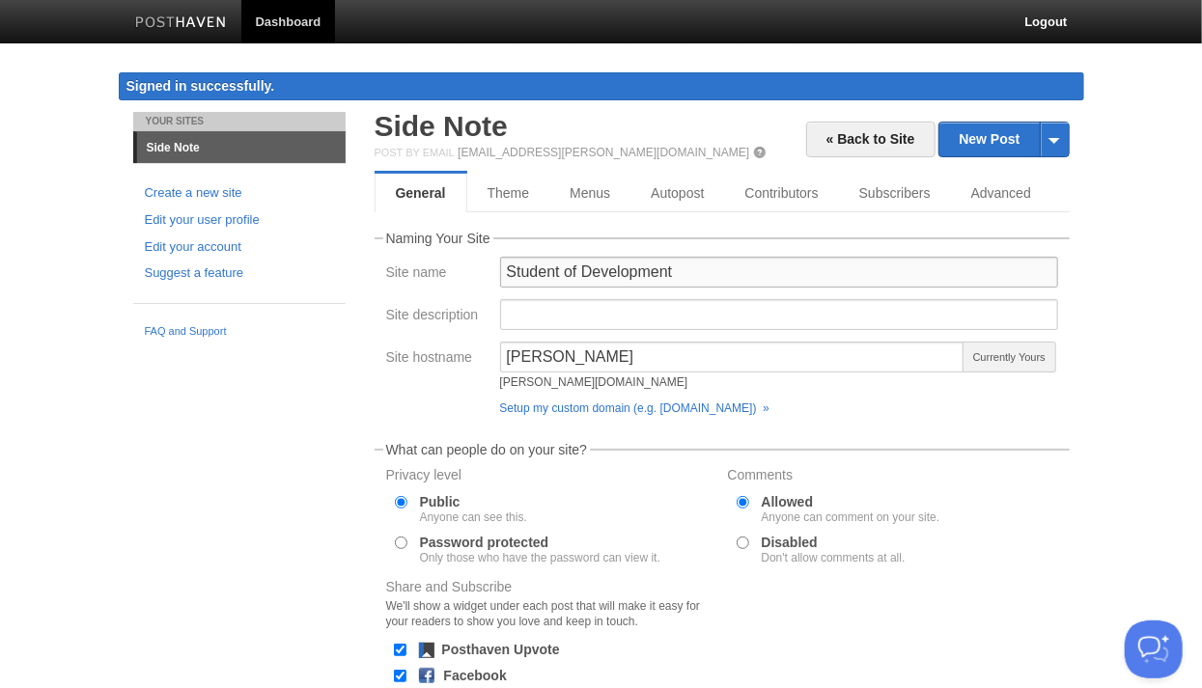
type input "Student of Development"
click at [621, 319] on input "Site description" at bounding box center [779, 314] width 558 height 31
type input "Student of Development"
click at [644, 274] on input "Student of Development" at bounding box center [779, 272] width 558 height 31
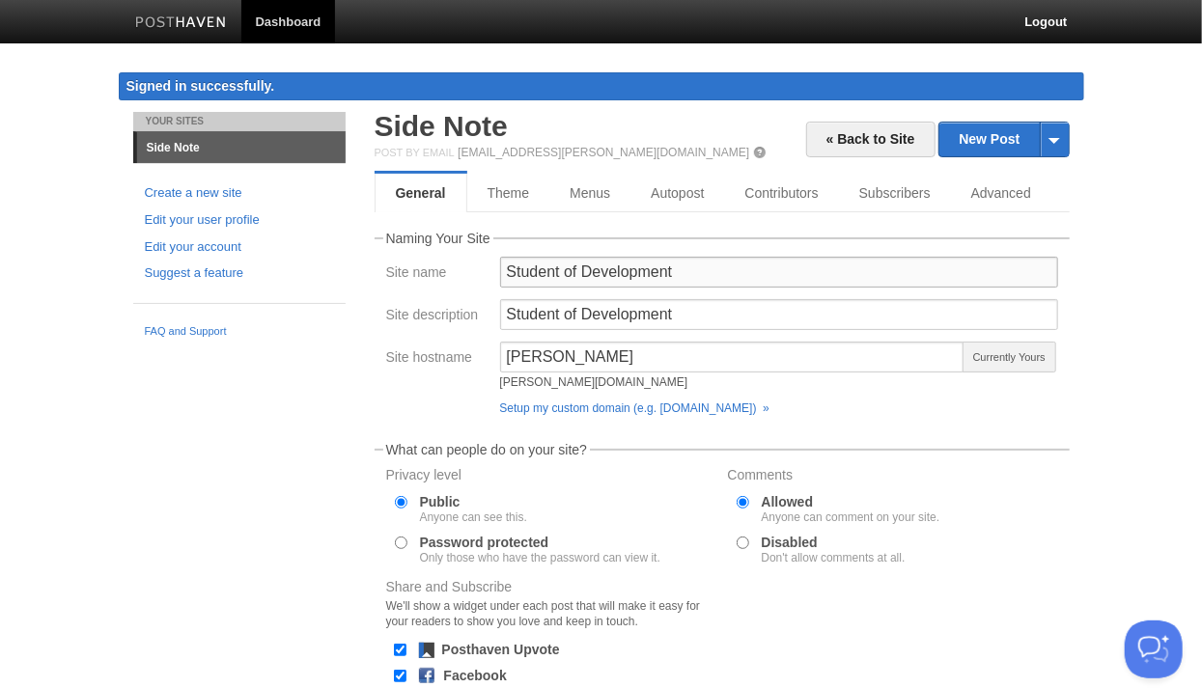
click at [644, 274] on input "Student of Development" at bounding box center [779, 272] width 558 height 31
type input "SOD"
click at [392, 412] on div "Site hostname baker baker.posthaven.com Currently Yours Setup my custom domain …" at bounding box center [721, 383] width 683 height 82
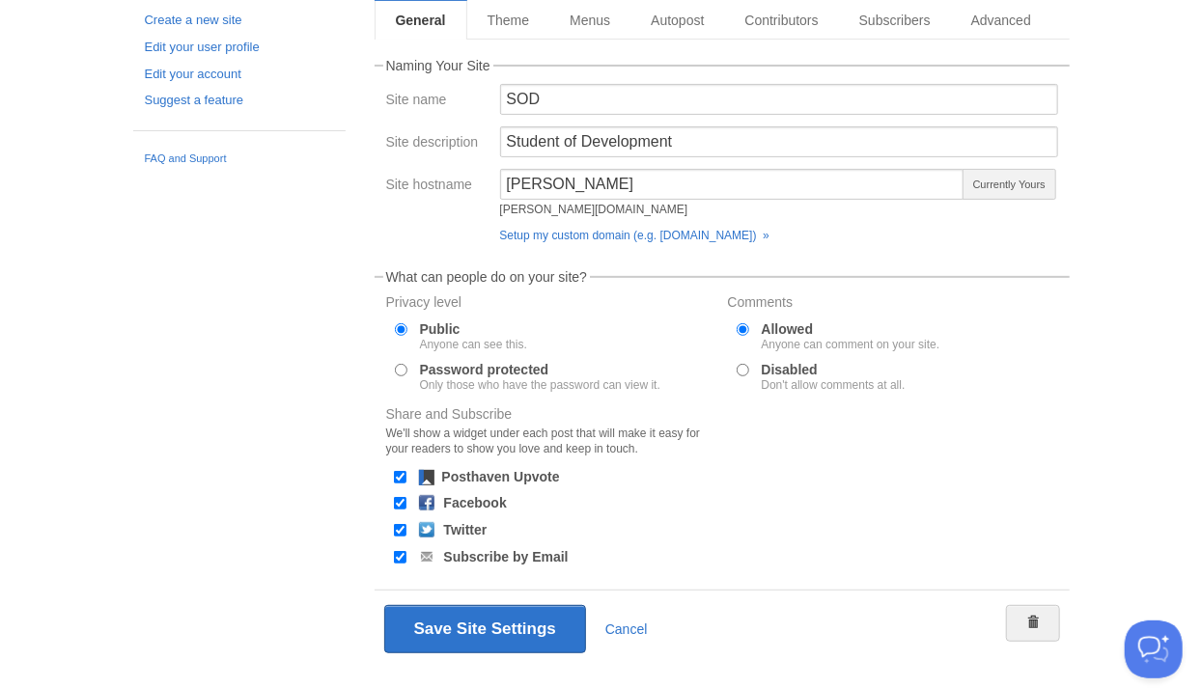
scroll to position [172, 0]
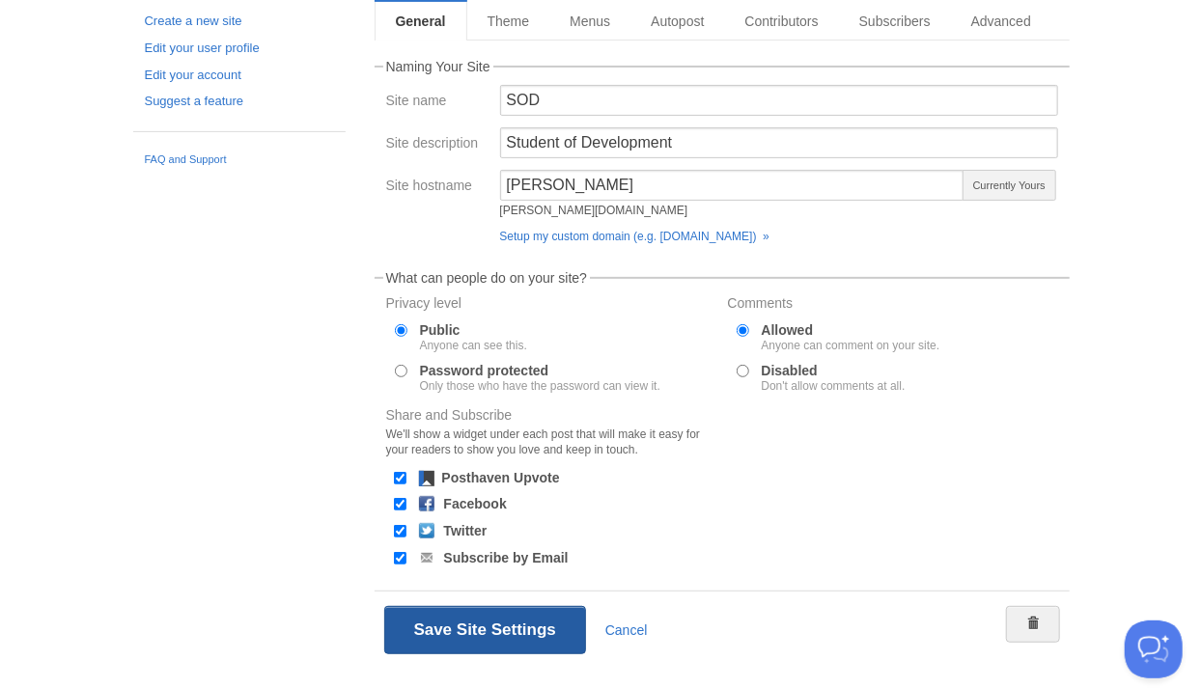
click at [525, 635] on button "Save Site Settings" at bounding box center [485, 630] width 202 height 48
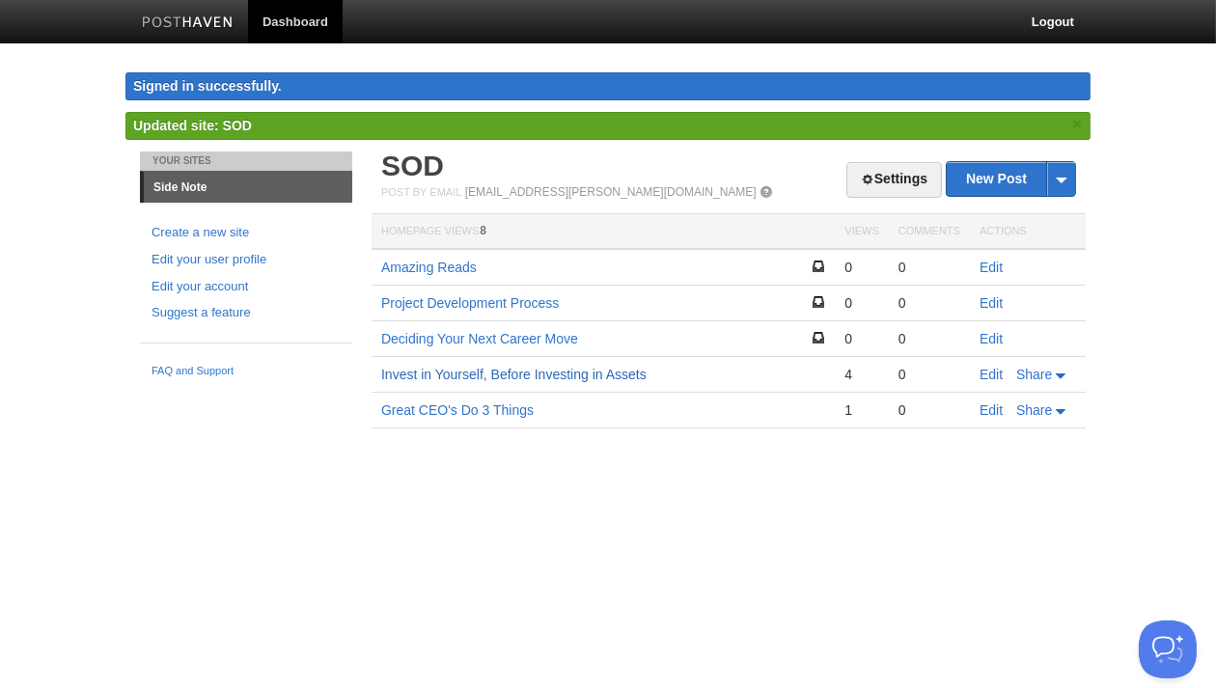
click at [558, 373] on link "Invest in Yourself, Before Investing in Assets" at bounding box center [513, 374] width 265 height 15
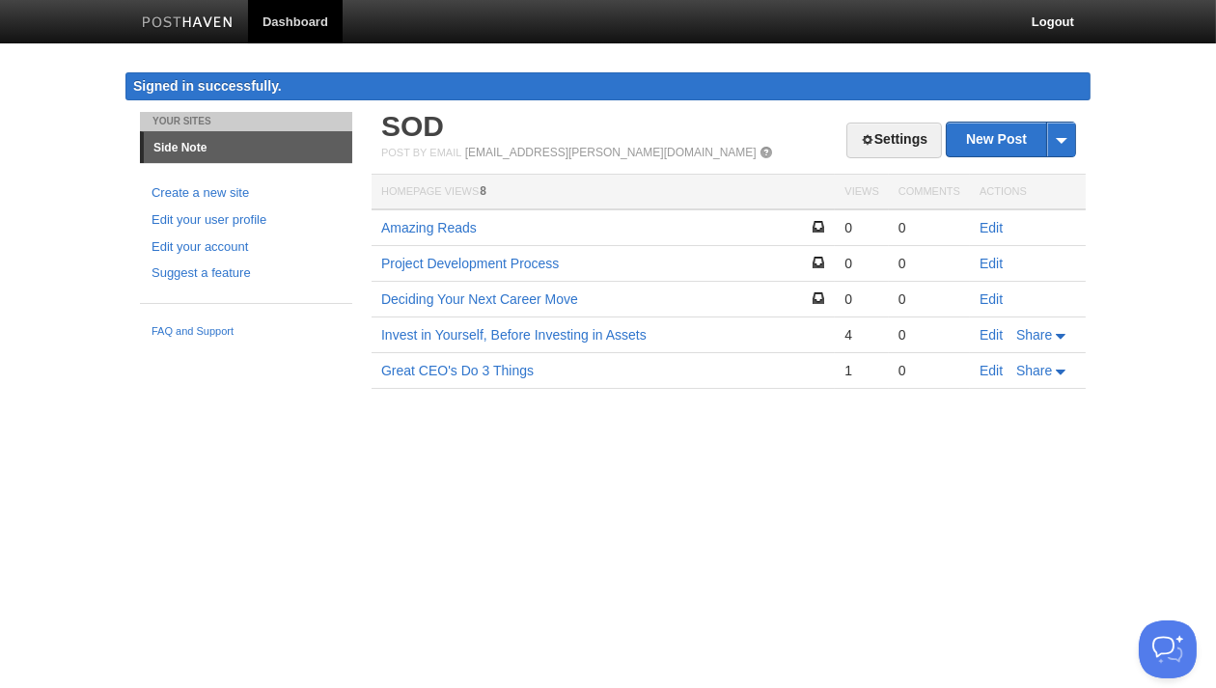
click at [610, 446] on html "Dashboard Logout Signed in successfully. Signed in successfully. × Updated site…" at bounding box center [608, 223] width 1216 height 446
click at [773, 446] on html "Dashboard Logout Signed in successfully. Signed in successfully. × Updated site…" at bounding box center [608, 223] width 1216 height 446
click at [877, 446] on html "Dashboard Logout Signed in successfully. Signed in successfully. × Updated site…" at bounding box center [608, 223] width 1216 height 446
click at [832, 446] on html "Dashboard Logout Signed in successfully. Signed in successfully. × Updated site…" at bounding box center [608, 223] width 1216 height 446
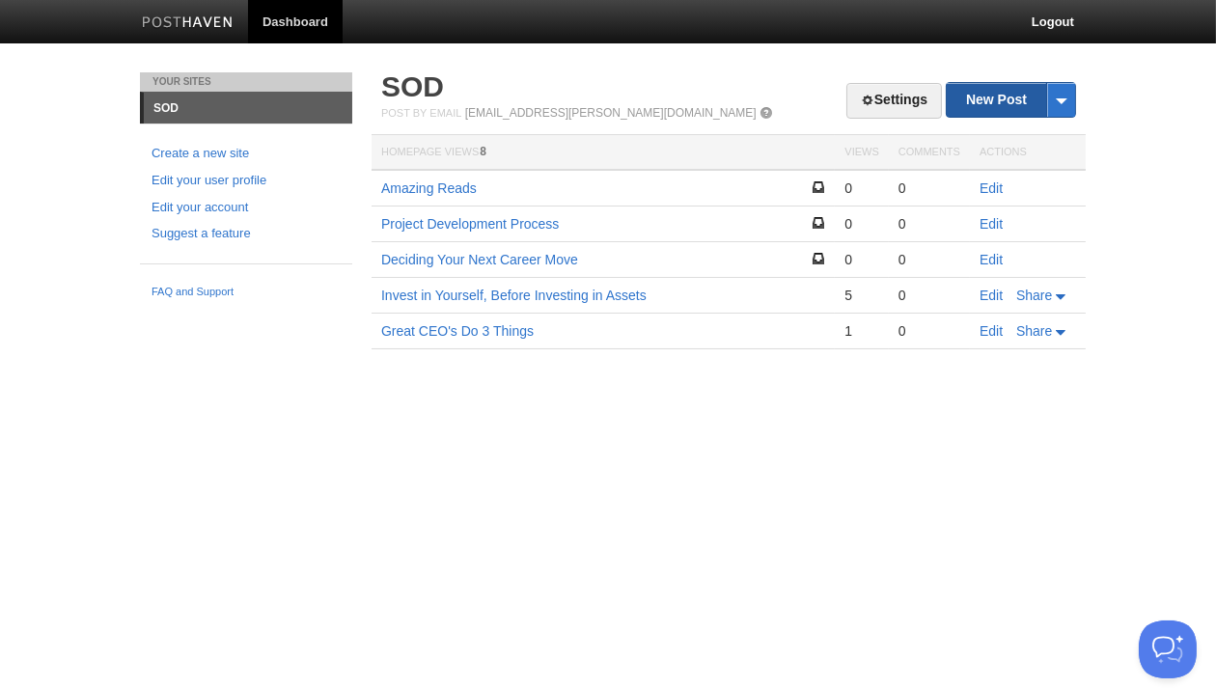
click at [998, 101] on link "New Post" at bounding box center [1011, 100] width 128 height 34
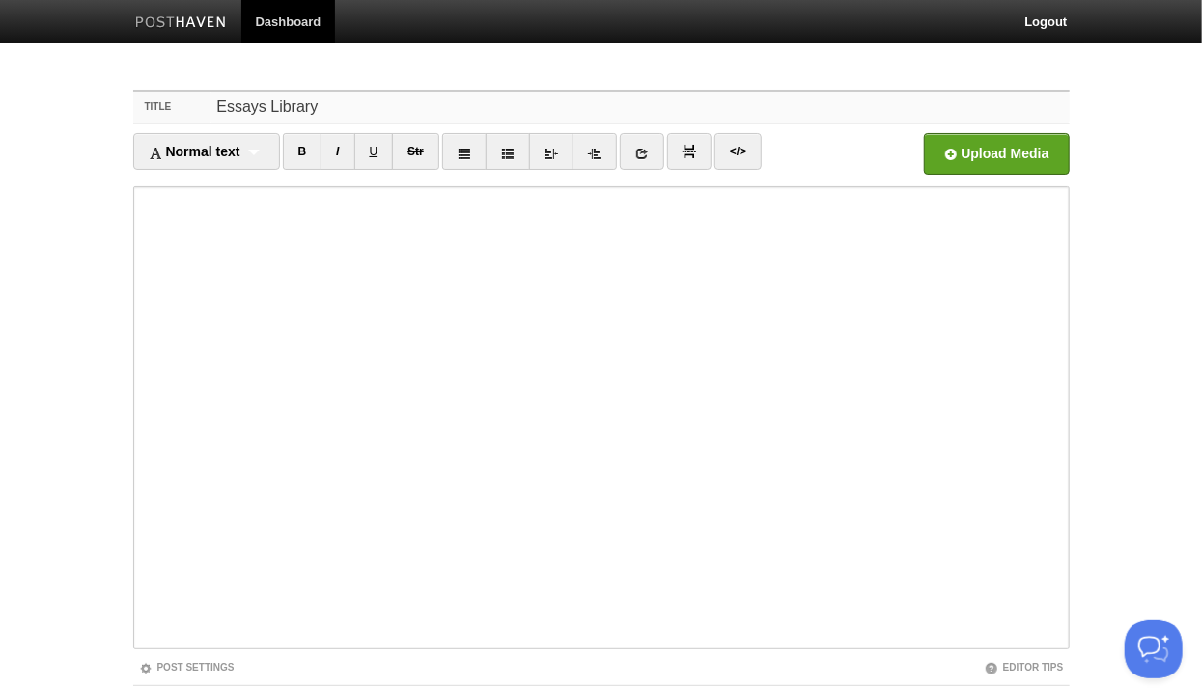
scroll to position [124, 0]
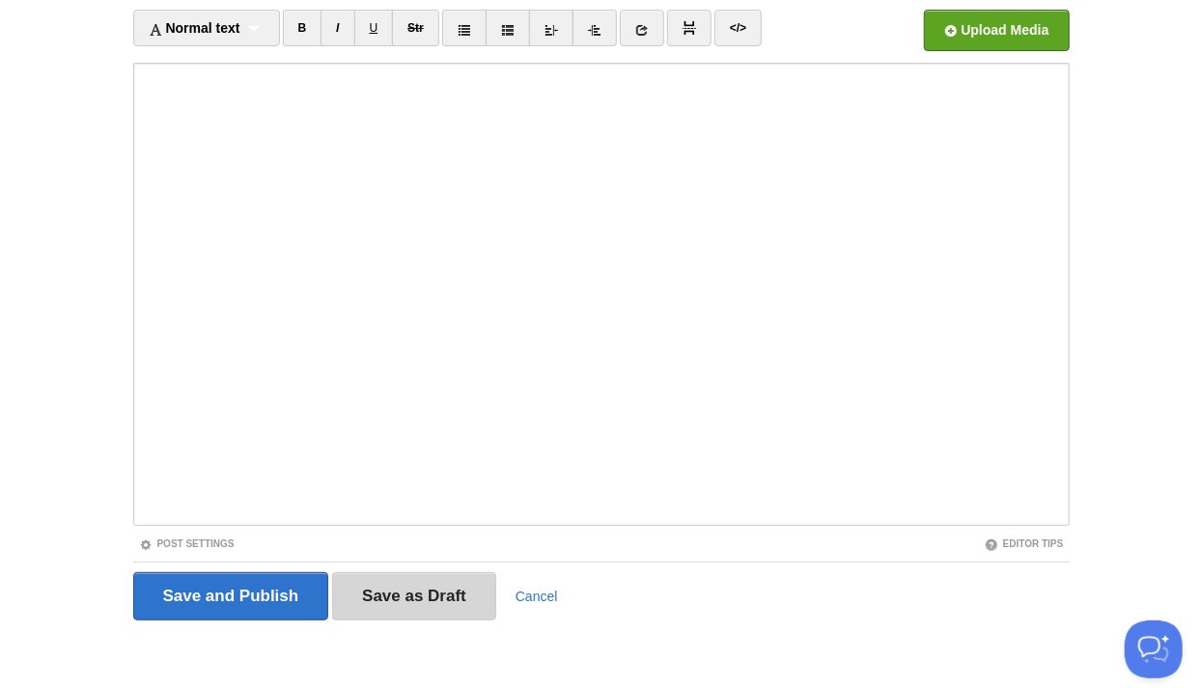
type input "Essays Library"
click at [413, 601] on input "Save as Draft" at bounding box center [414, 596] width 164 height 48
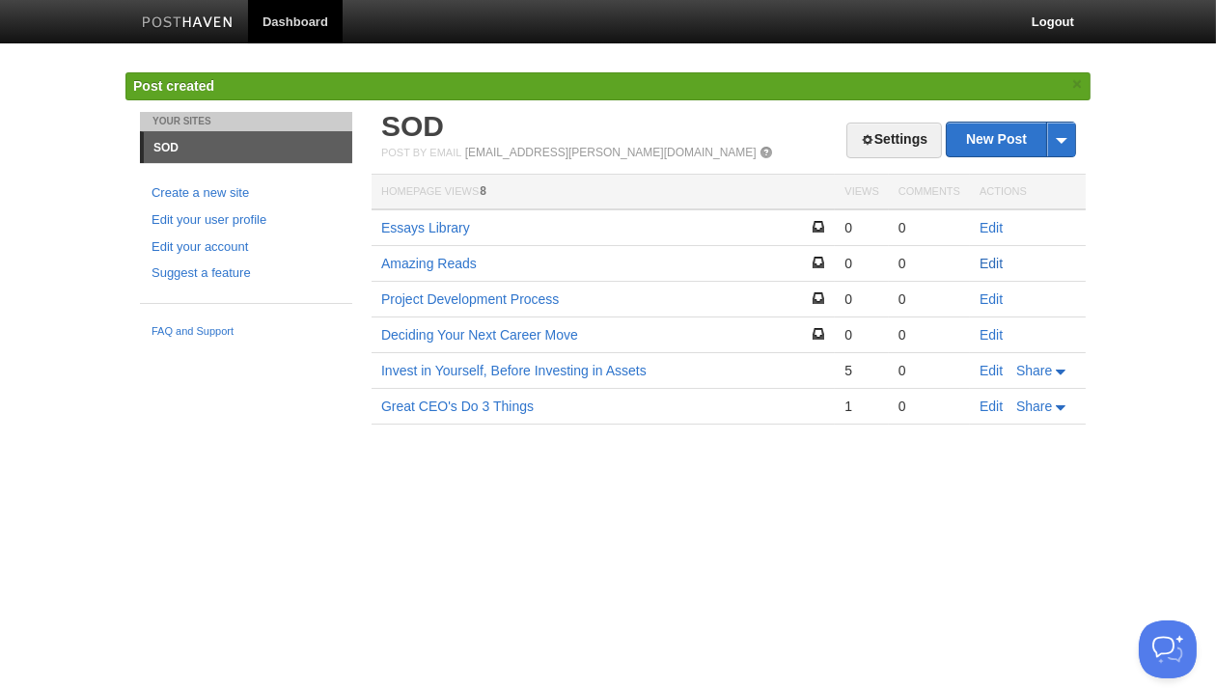
click at [996, 263] on link "Edit" at bounding box center [991, 263] width 23 height 15
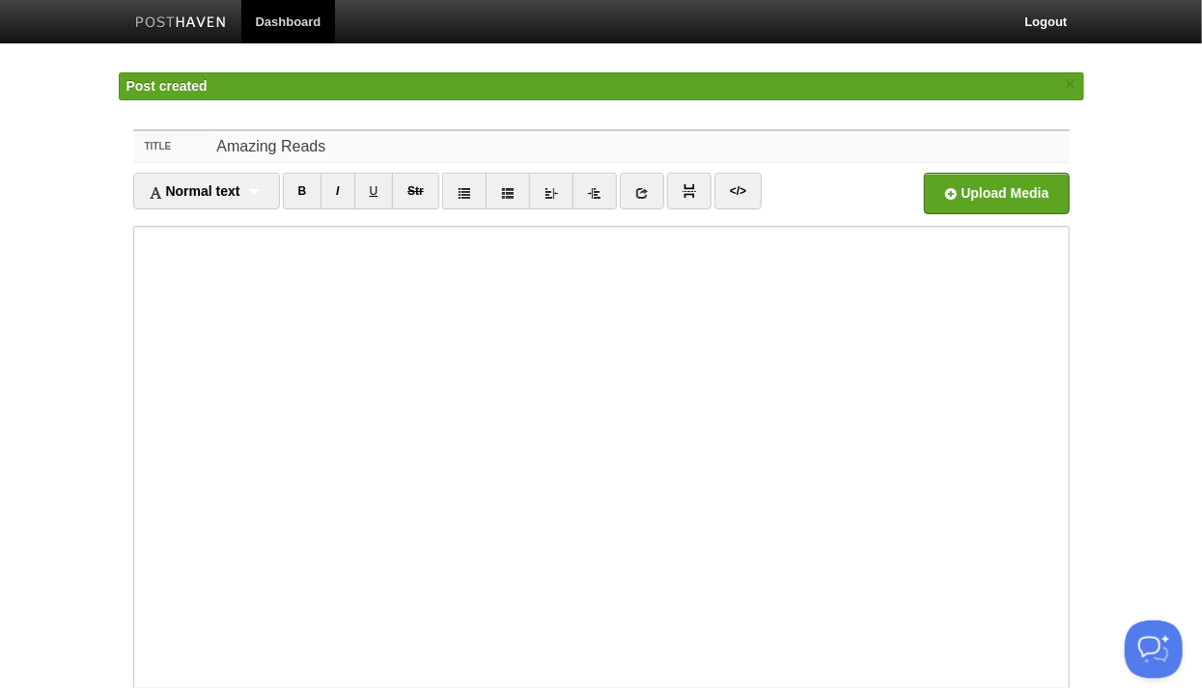
click at [371, 144] on input "Amazing Reads" at bounding box center [639, 146] width 858 height 31
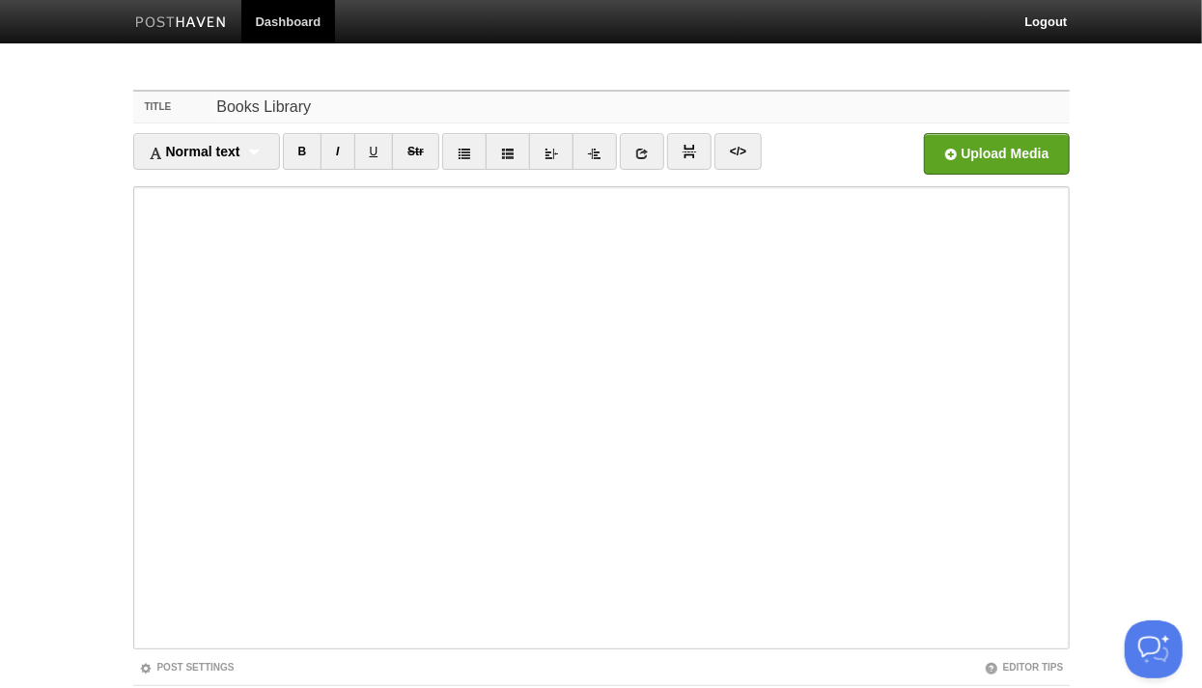
type input "Books Library"
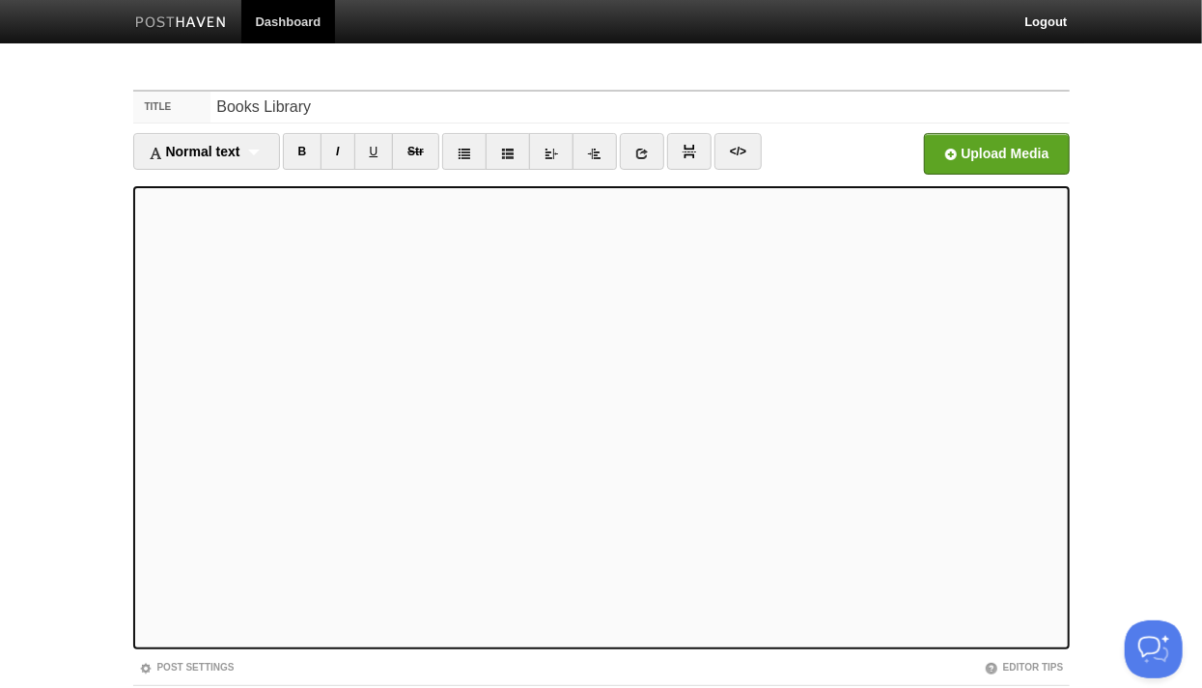
scroll to position [124, 0]
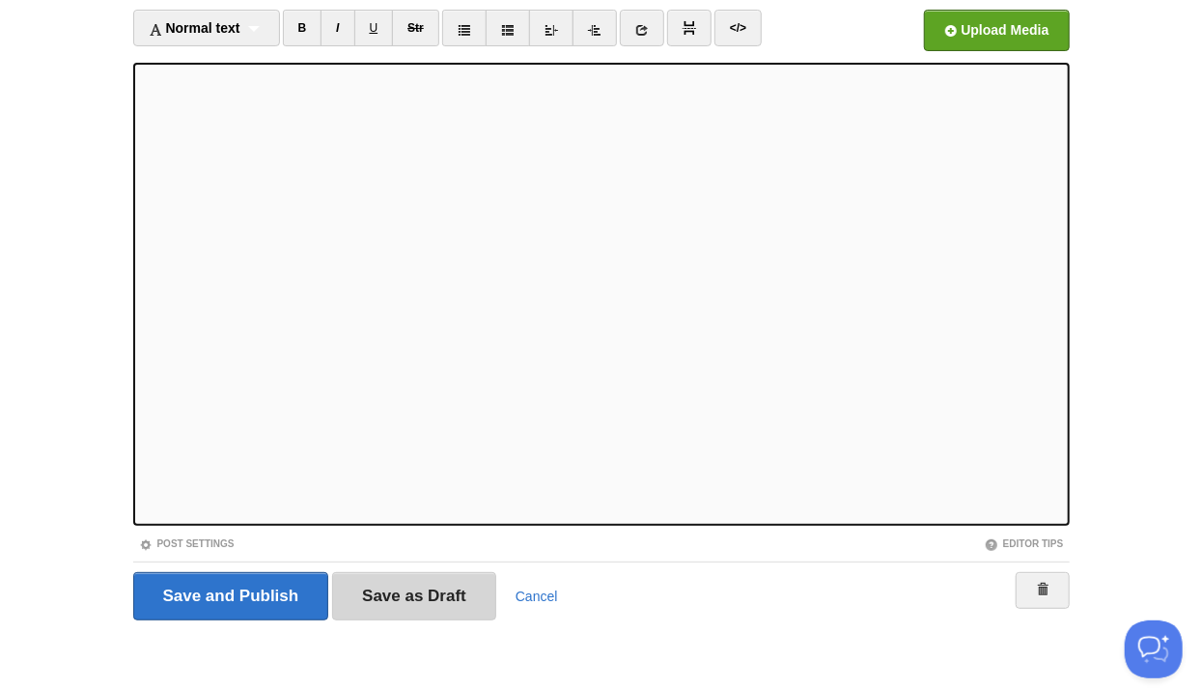
click at [453, 595] on input "Save as Draft" at bounding box center [414, 596] width 164 height 48
